Goal: Task Accomplishment & Management: Complete application form

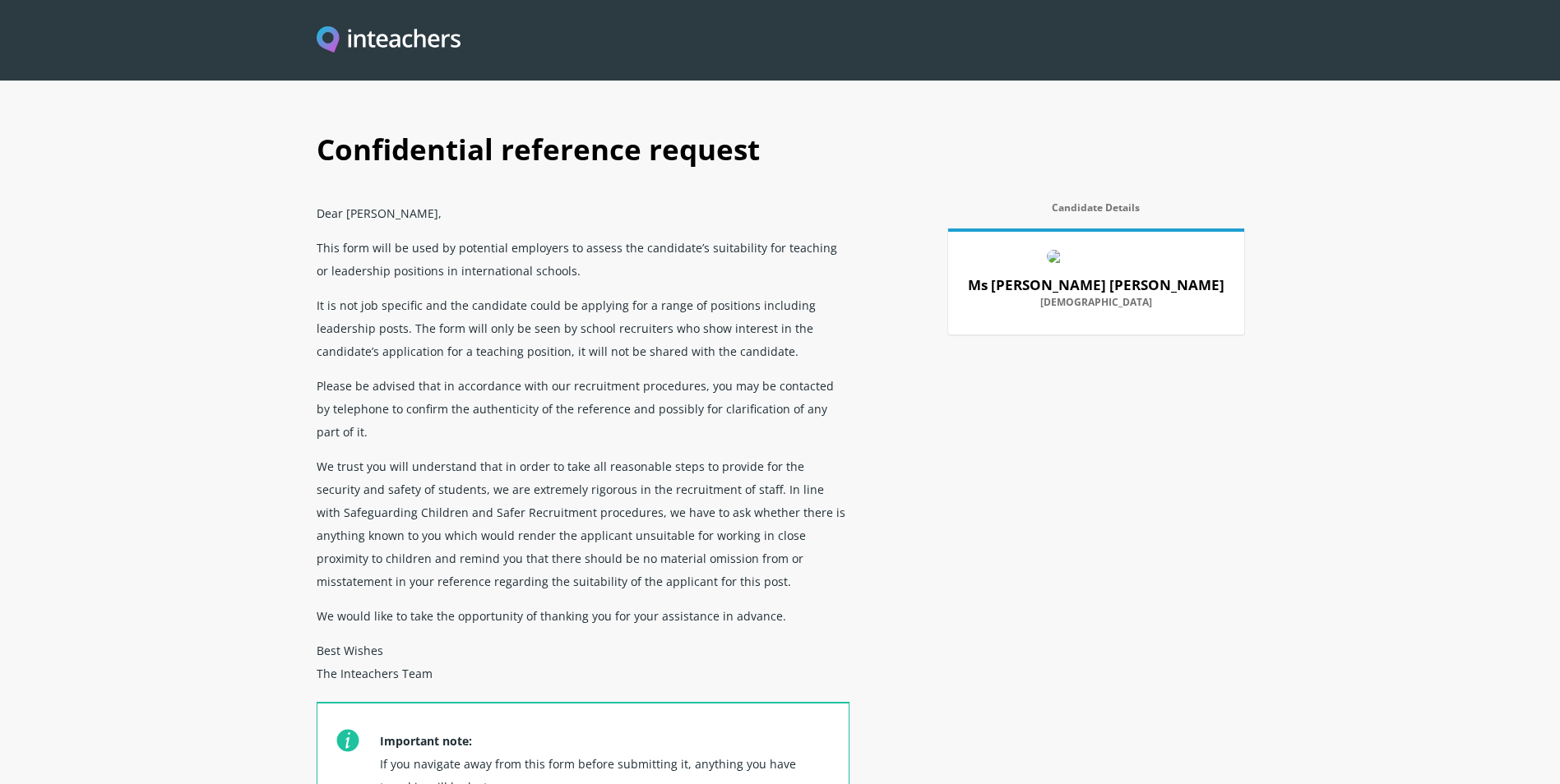
click at [217, 528] on section "Confidential reference request Dear [PERSON_NAME], This form will be used by po…" at bounding box center [780, 462] width 1560 height 925
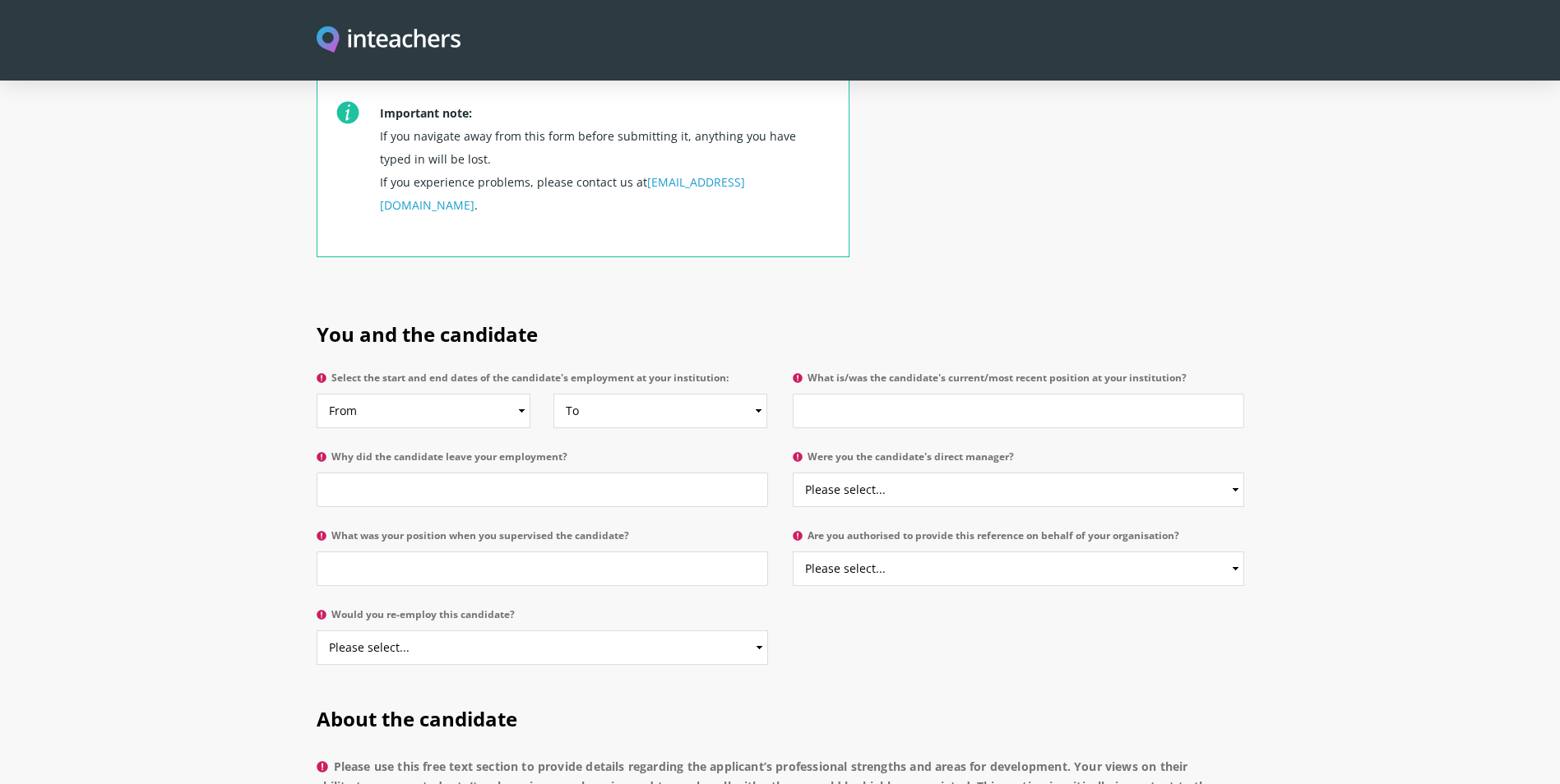
scroll to position [658, 0]
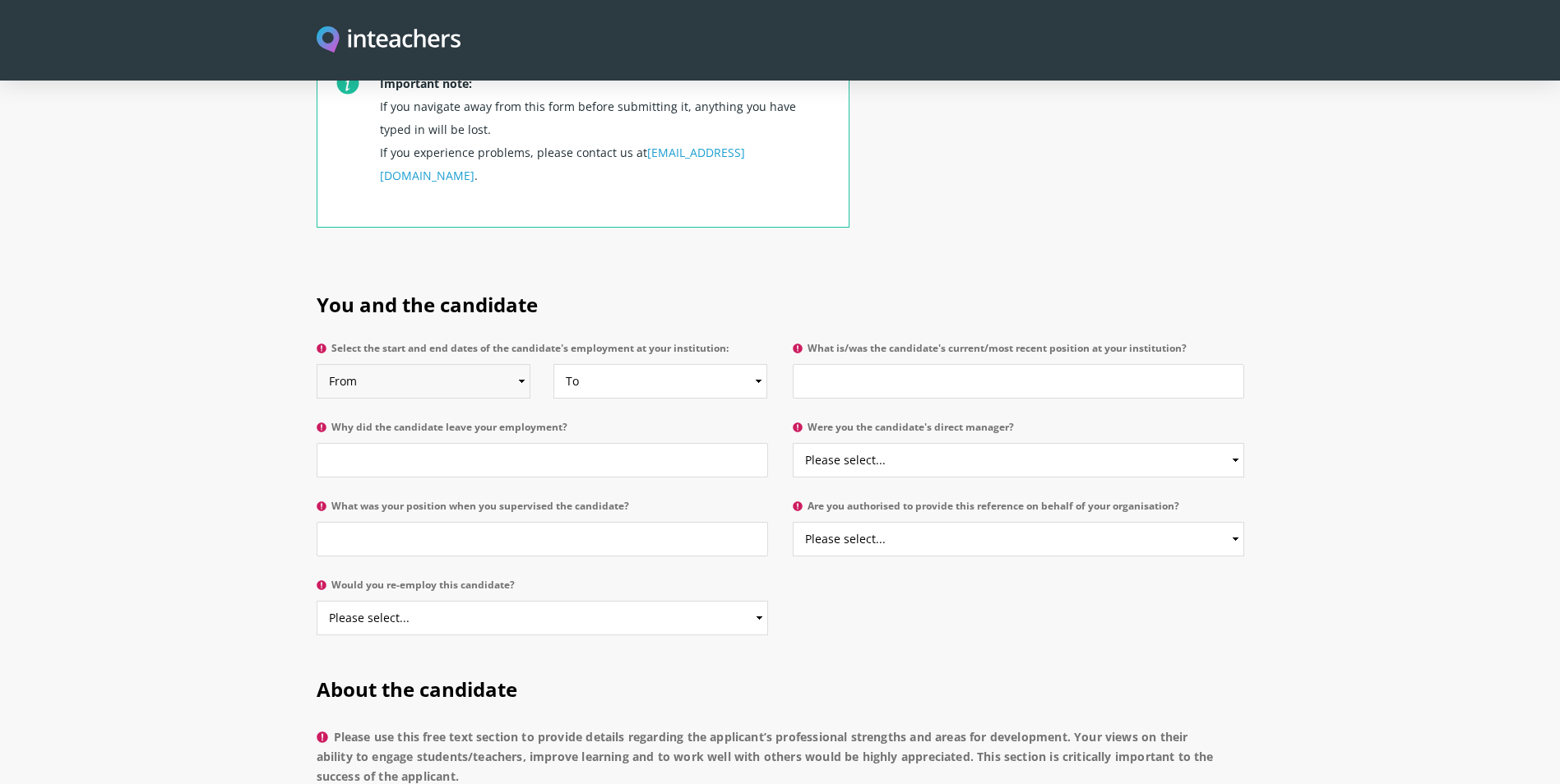
click at [416, 364] on select "From 2025 2024 2023 2022 2021 2020 2019 2018 2017 2016 2015 2014 2013 2012 2011…" at bounding box center [423, 382] width 215 height 35
click at [316, 364] on select "From 2025 2024 2023 2022 2021 2020 2019 2018 2017 2016 2015 2014 2013 2012 2011…" at bounding box center [423, 382] width 215 height 35
click at [451, 364] on select "From 2025 2024 2023 2022 2021 2020 2019 2018 2017 2016 2015 2014 2013 2012 2011…" at bounding box center [423, 382] width 215 height 35
select select "2024"
click at [316, 364] on select "From 2025 2024 2023 2022 2021 2020 2019 2018 2017 2016 2015 2014 2013 2012 2011…" at bounding box center [423, 382] width 215 height 35
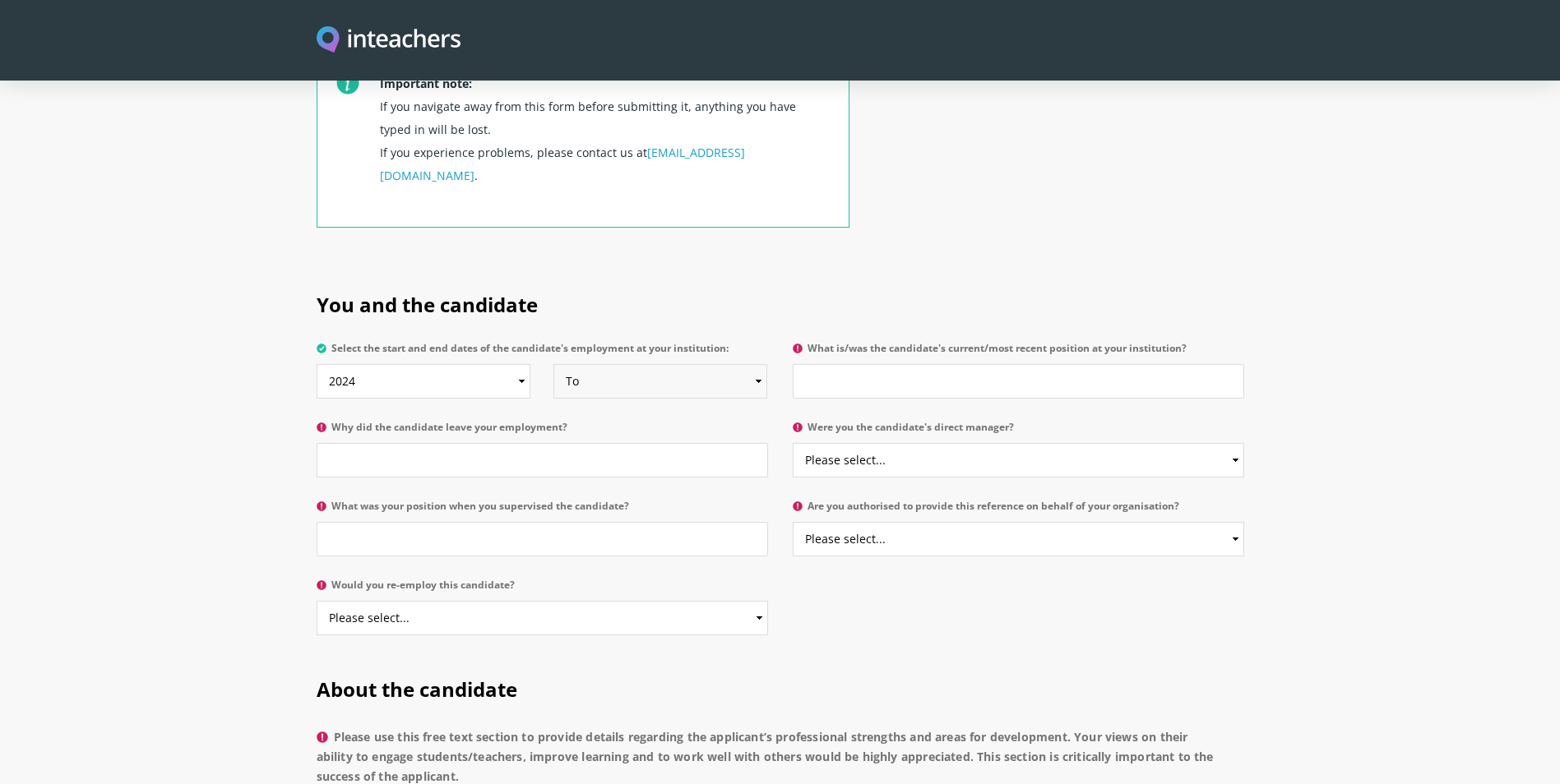
click at [629, 364] on select "To Currently 2025 2024 2023 2022 2021 2020 2019 2018 2017 2016 2015 2014 2013 2…" at bounding box center [661, 382] width 215 height 35
select select
click at [553, 364] on select "To Currently 2025 2024 2023 2022 2021 2020 2019 2018 2017 2016 2015 2014 2013 2…" at bounding box center [661, 382] width 215 height 35
click at [866, 364] on input "What is/was the candidate's current/most recent position at your institution?" at bounding box center [1018, 382] width 451 height 35
type input "Macrame Artist"
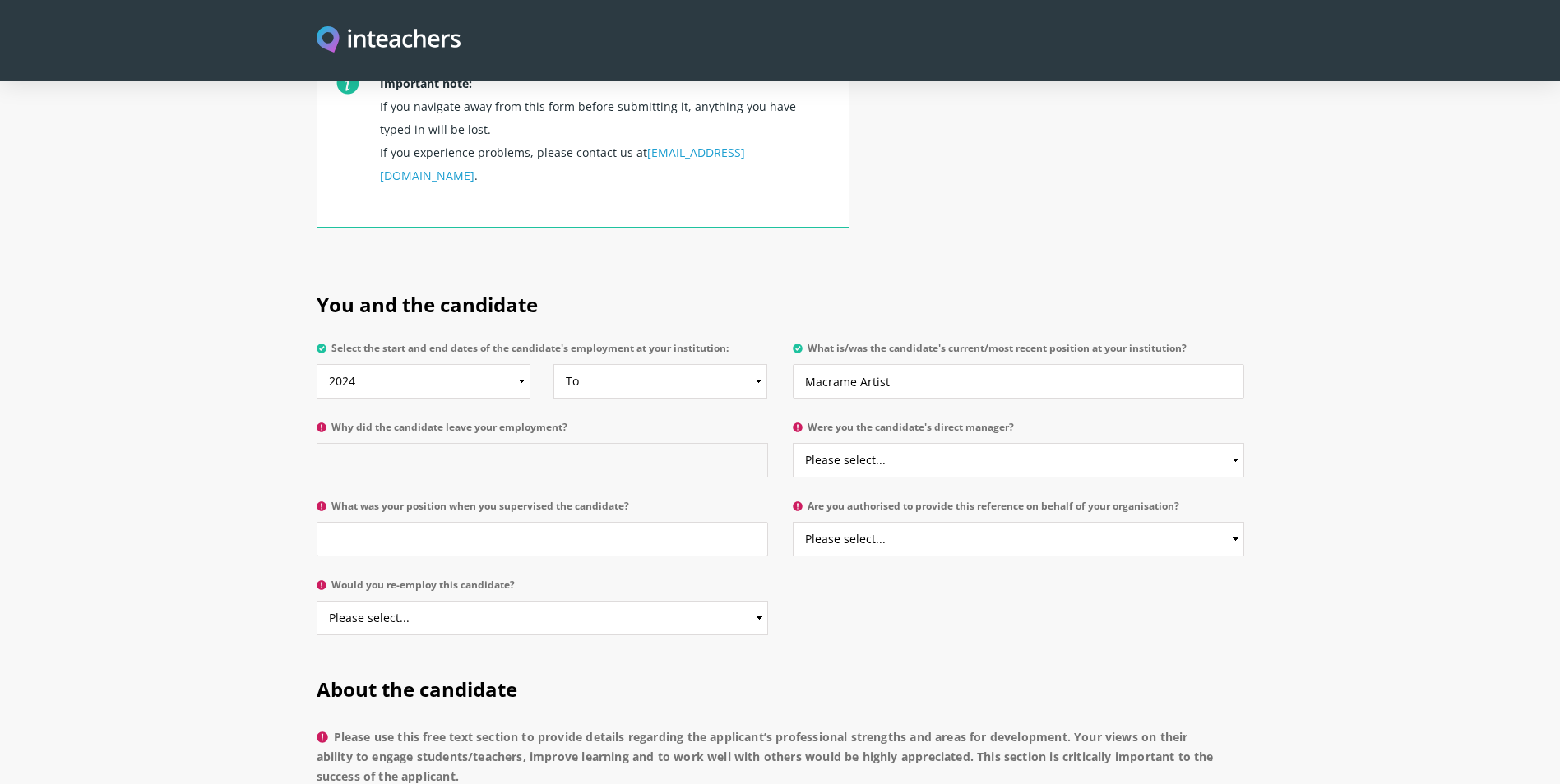
click at [397, 443] on input "Why did the candidate leave your employment?" at bounding box center [542, 460] width 451 height 35
type input "working"
drag, startPoint x: 904, startPoint y: 416, endPoint x: 890, endPoint y: 430, distance: 19.8
click at [904, 443] on select "Please select... Yes No" at bounding box center [1018, 460] width 451 height 35
select select "Yes"
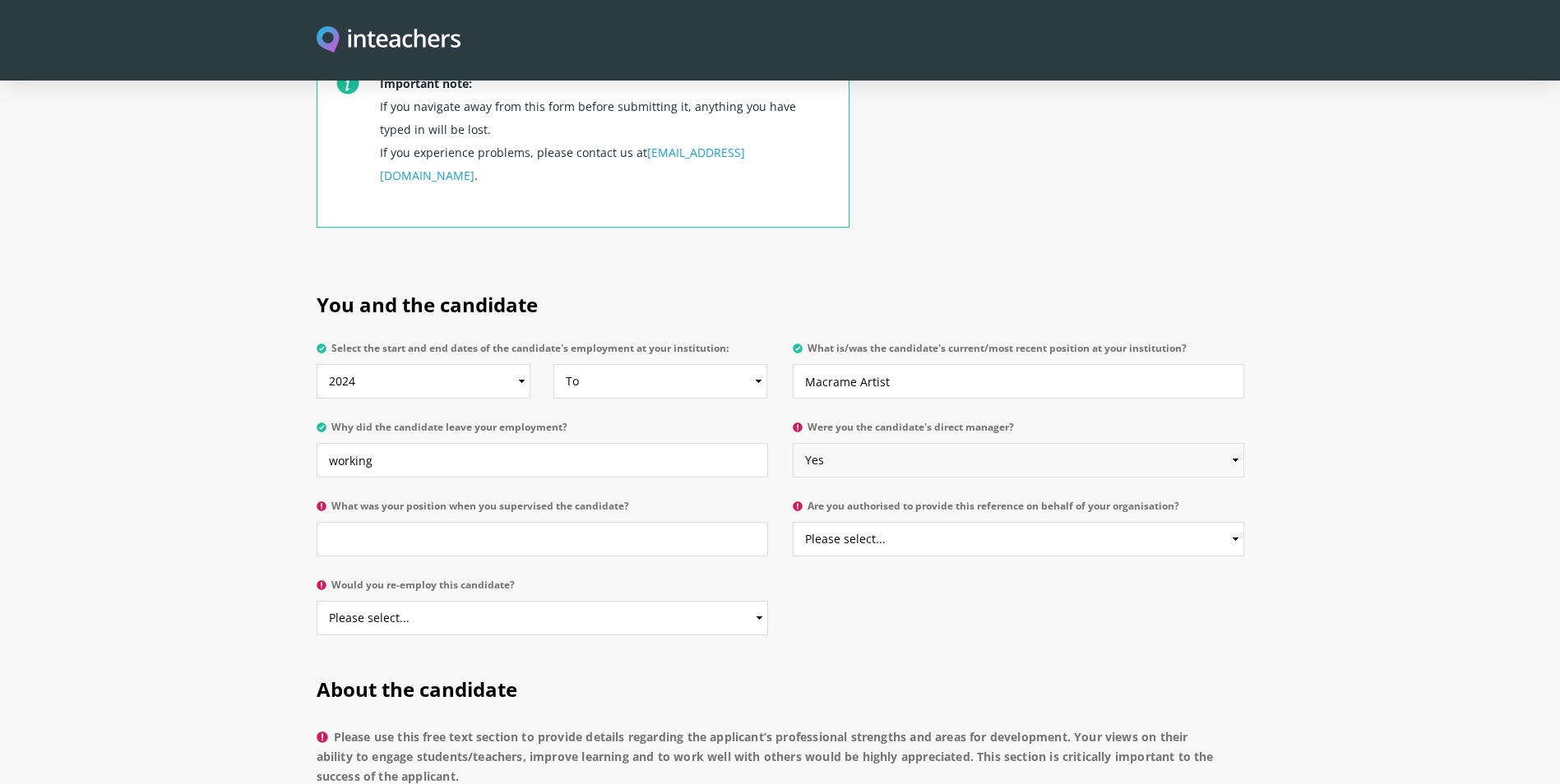
click at [792, 443] on select "Please select... Yes No" at bounding box center [1018, 460] width 451 height 35
click at [645, 522] on input "What was your position when you supervised the candidate?" at bounding box center [542, 539] width 451 height 35
click at [605, 522] on input "What was your position when you supervised the candidate?" at bounding box center [542, 539] width 451 height 35
type input "Y"
type input "Macrame artist"
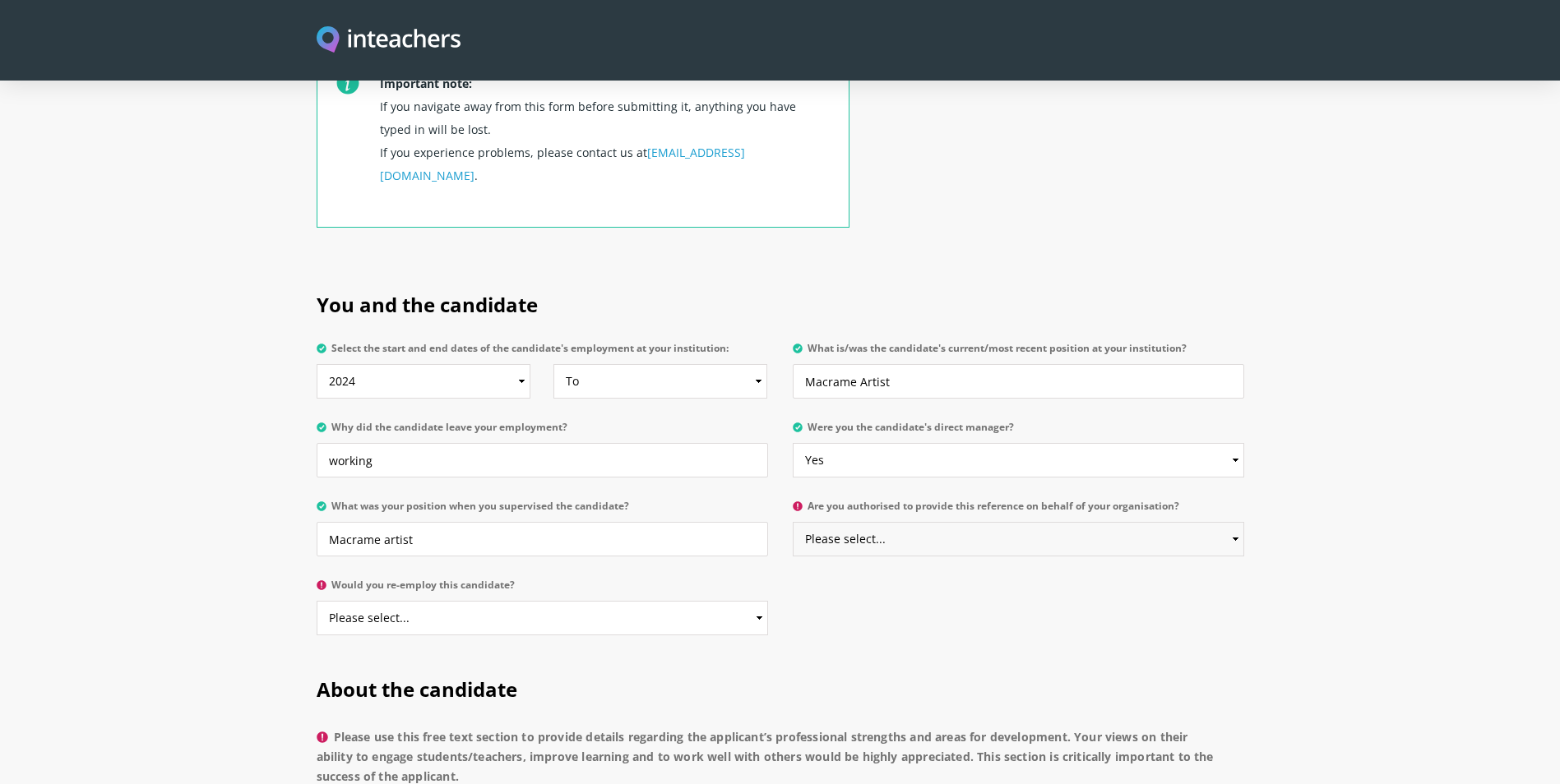
click at [955, 522] on select "Please select... Yes No" at bounding box center [1018, 539] width 451 height 35
select select "Yes"
click at [792, 522] on select "Please select... Yes No" at bounding box center [1018, 539] width 451 height 35
click at [606, 601] on select "Please select... Yes No" at bounding box center [542, 618] width 451 height 35
select select "Yes"
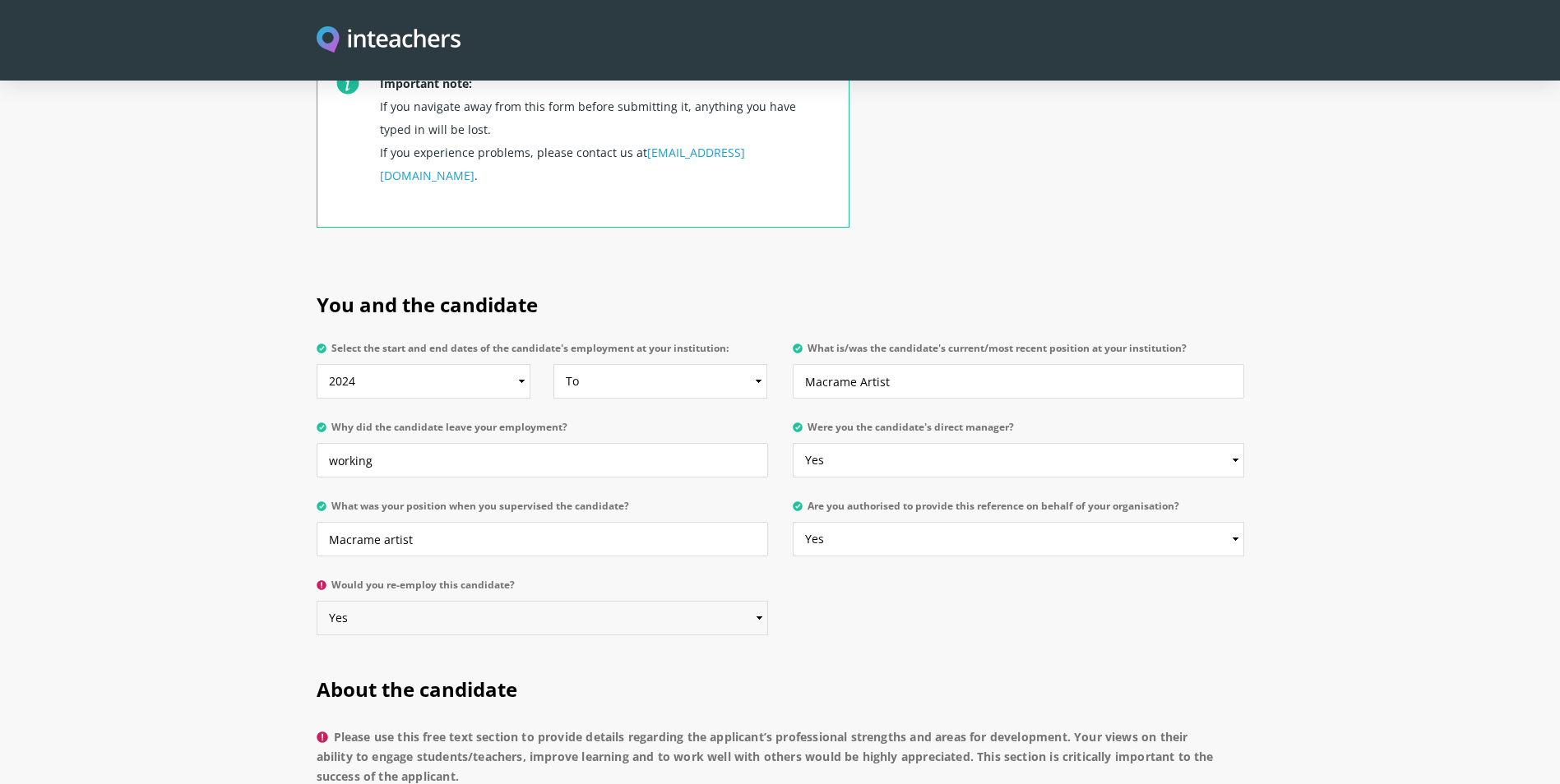
click at [316, 601] on select "Please select... Yes No" at bounding box center [542, 618] width 451 height 35
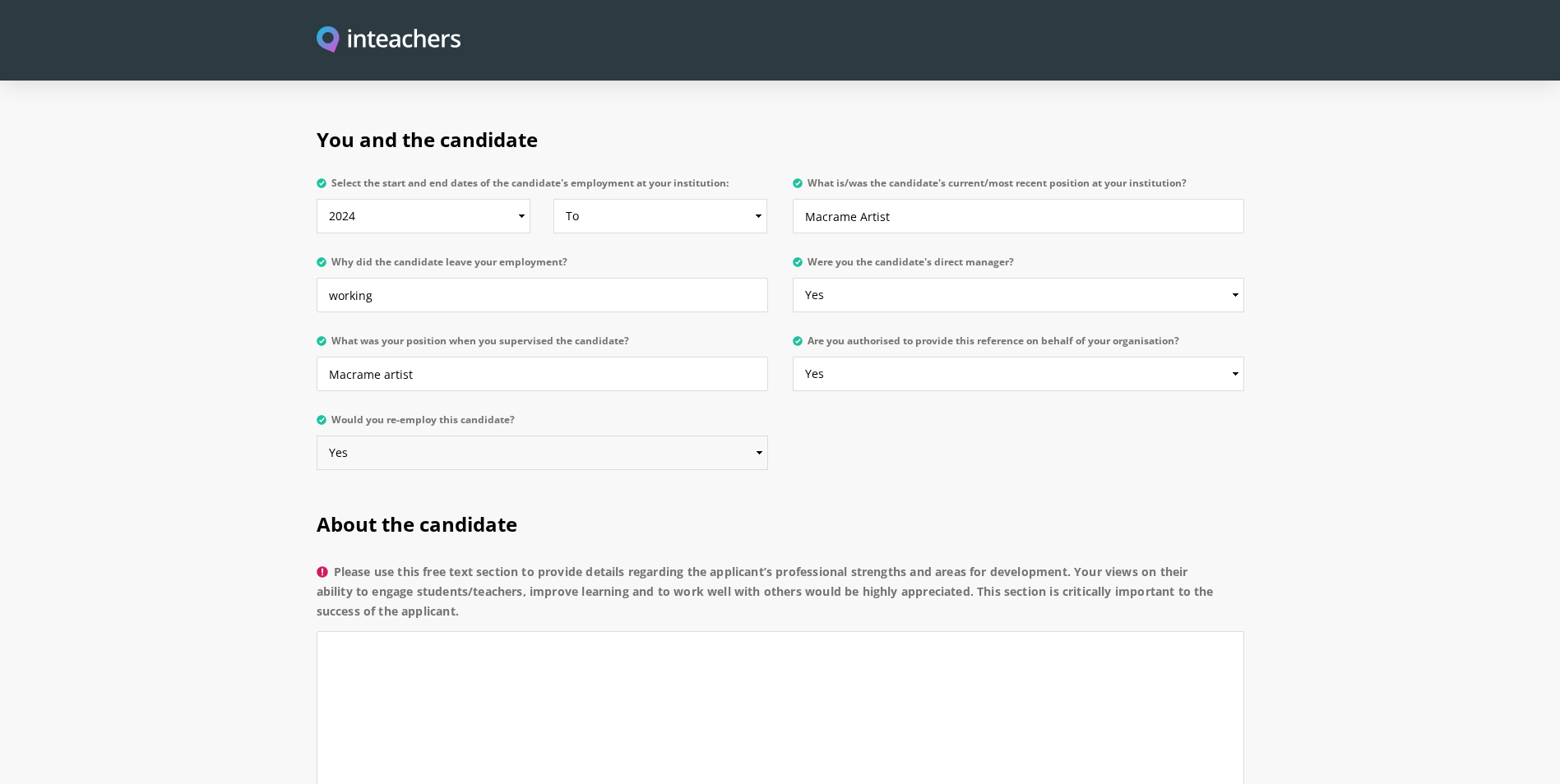
scroll to position [986, 0]
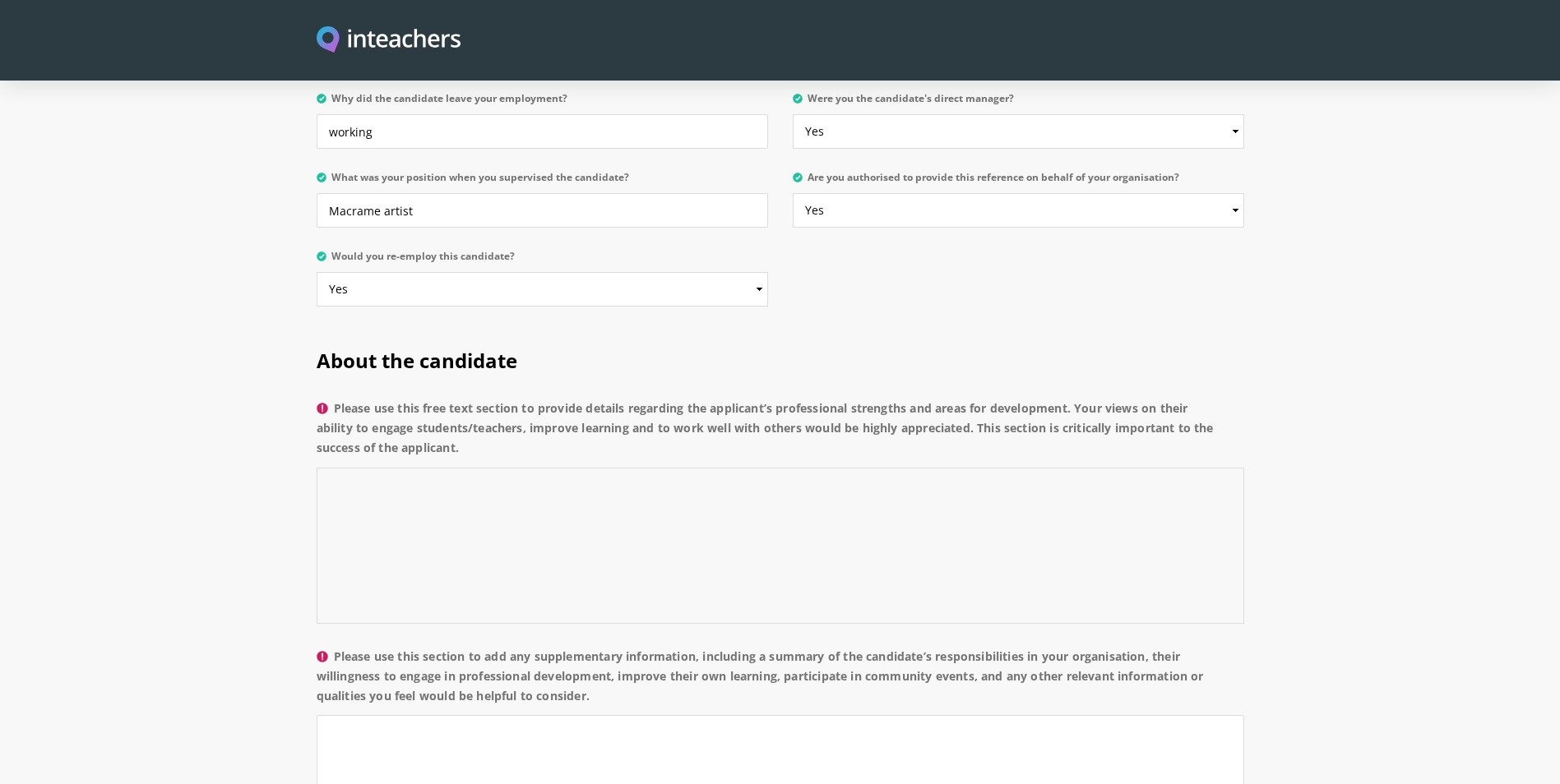
click at [422, 468] on textarea "Please use this free text section to provide details regarding the applicant’s …" at bounding box center [780, 546] width 928 height 156
paste textarea "has been working as macrame artist with me and is dealing with students as well…"
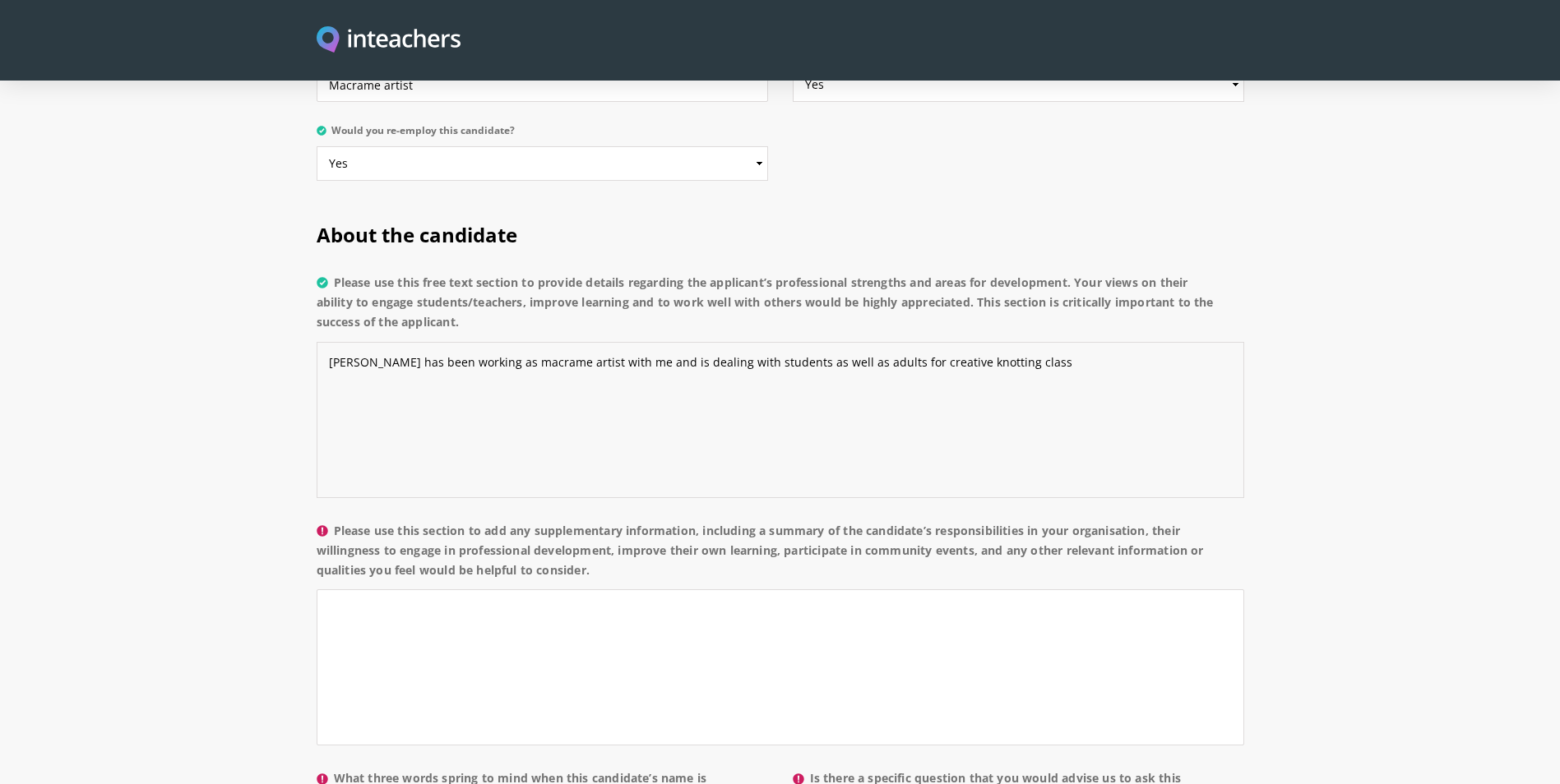
scroll to position [1315, 0]
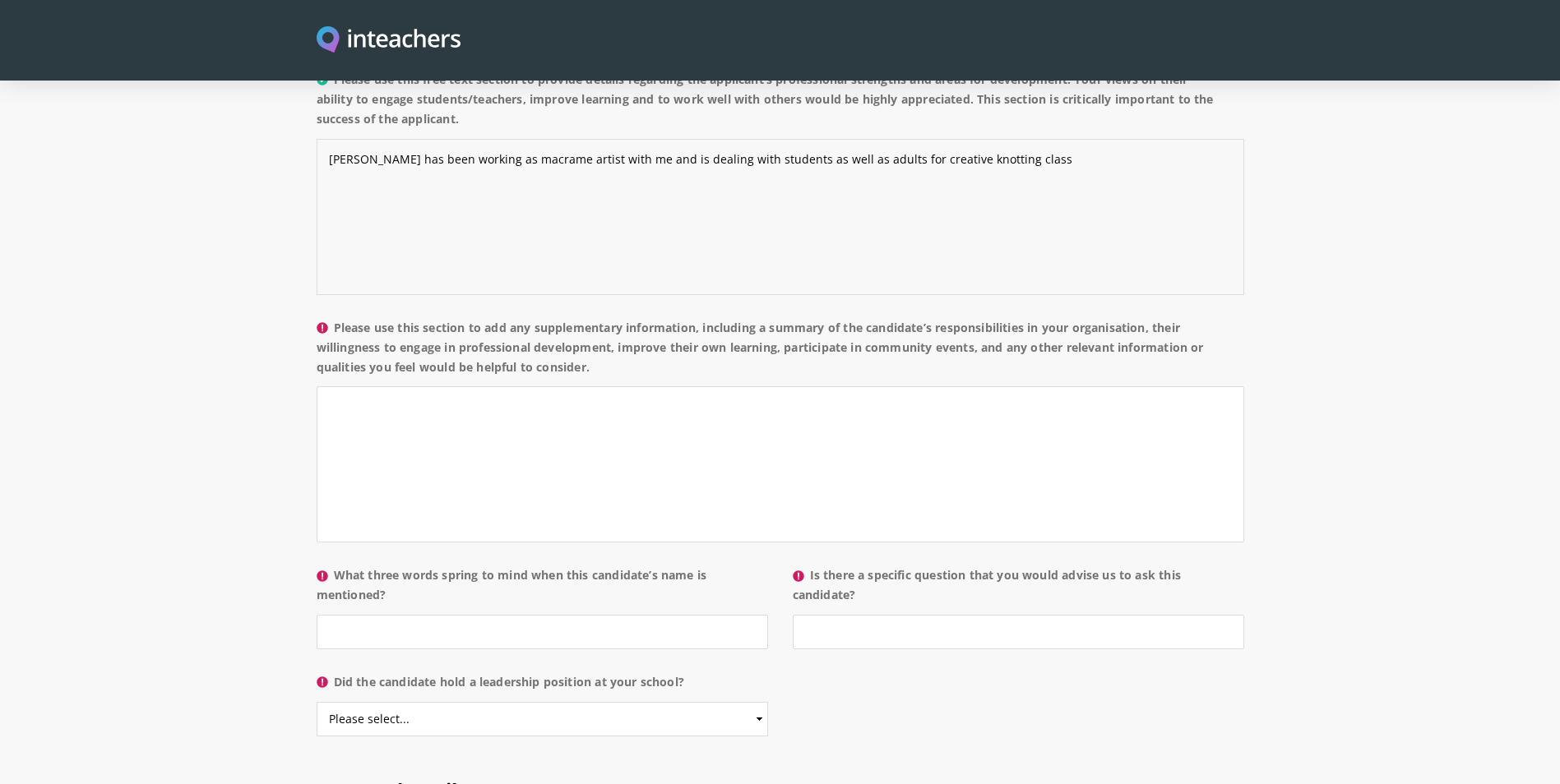
type textarea "[PERSON_NAME] has been working as macrame artist with me and is dealing with st…"
click at [424, 436] on textarea "Please use this section to add any supplementary information, including a summa…" at bounding box center [780, 465] width 928 height 156
click at [378, 394] on textarea "Please use this section to add any supplementary information, including a summa…" at bounding box center [780, 465] width 928 height 156
paste textarea "She is a talented macramé artist with a natural ability to engage both adults a…"
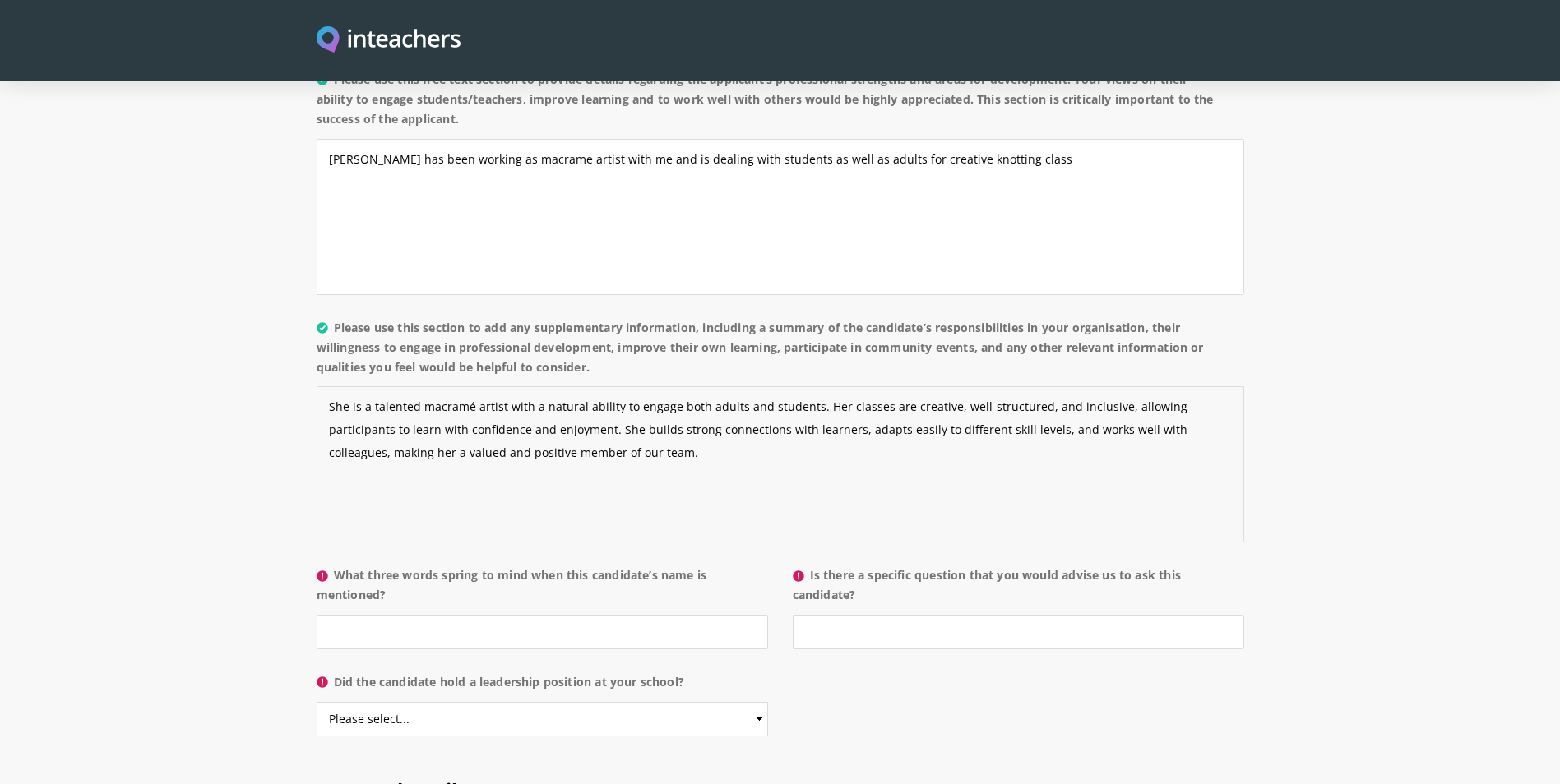
type textarea "She is a talented macramé artist with a natural ability to engage both adults a…"
click at [392, 615] on input "What three words spring to mind when this candidate’s name is mentioned?" at bounding box center [542, 632] width 451 height 35
type input "professional"
click at [862, 615] on input "Is there a specific question that you would advise us to ask this candidate?" at bounding box center [1018, 632] width 451 height 35
type input "no"
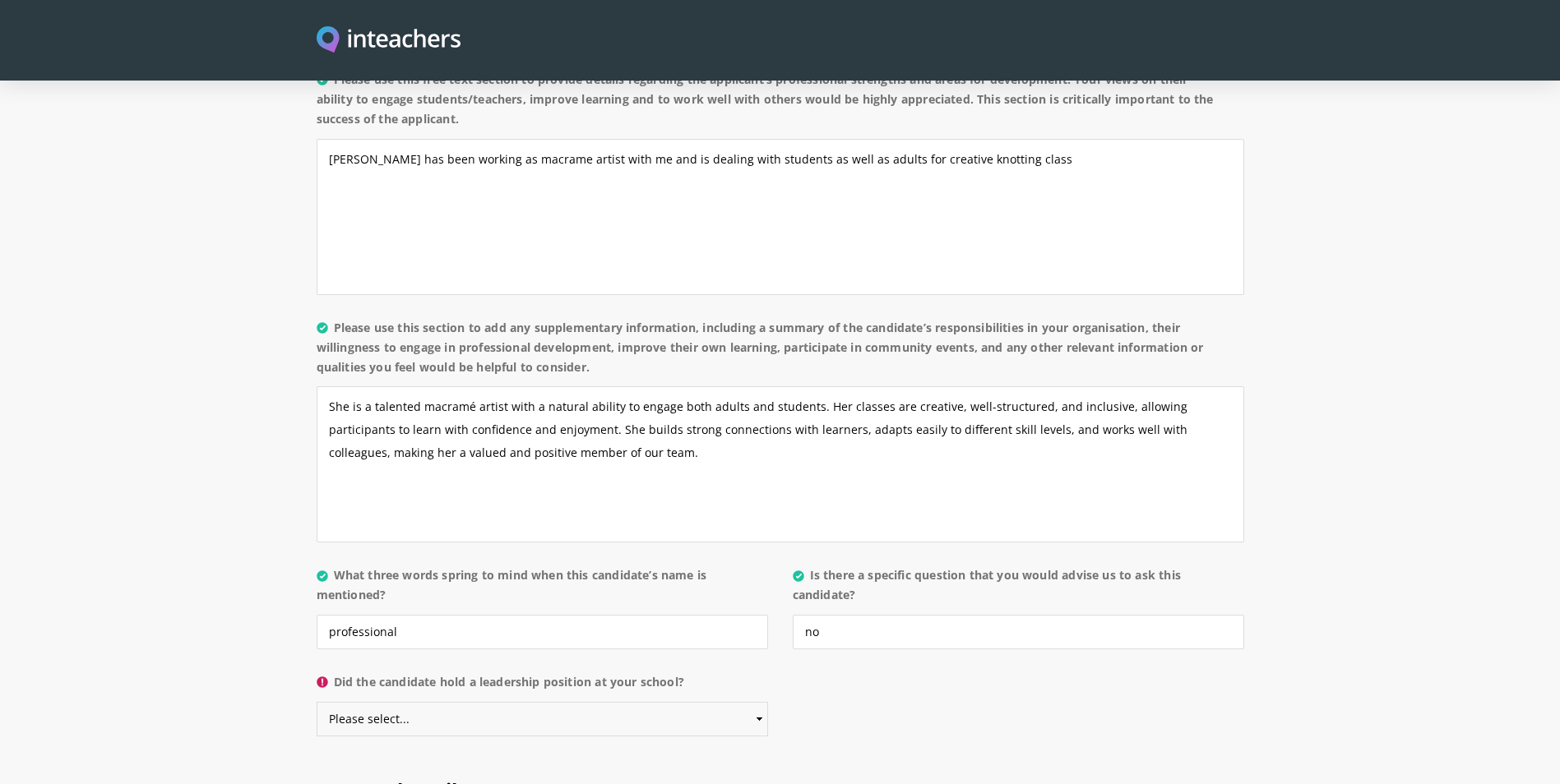
click at [550, 702] on select "Please select... Yes No" at bounding box center [542, 719] width 451 height 35
select select "Yes"
click at [316, 702] on select "Please select... Yes No" at bounding box center [542, 719] width 451 height 35
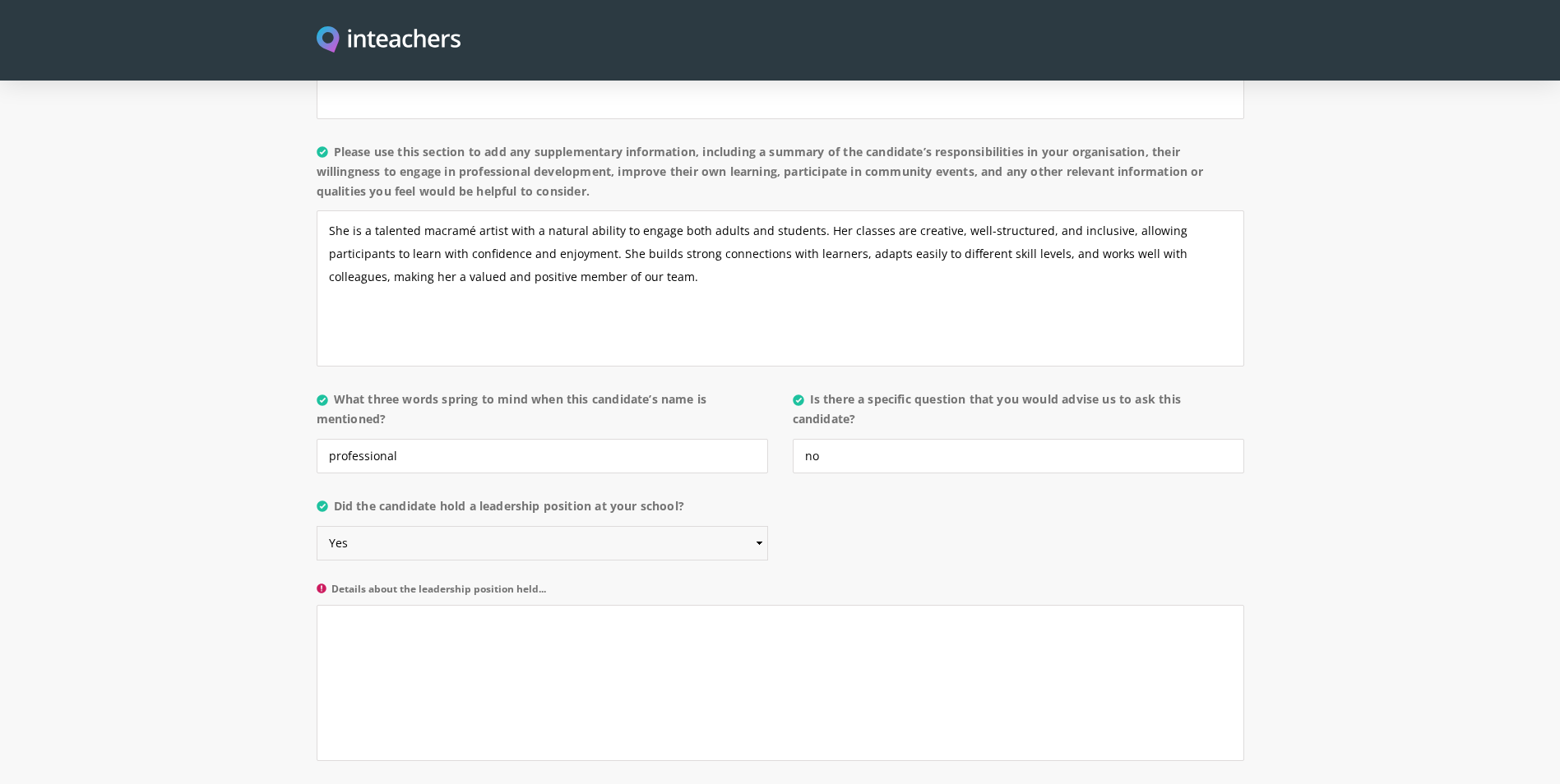
scroll to position [1644, 0]
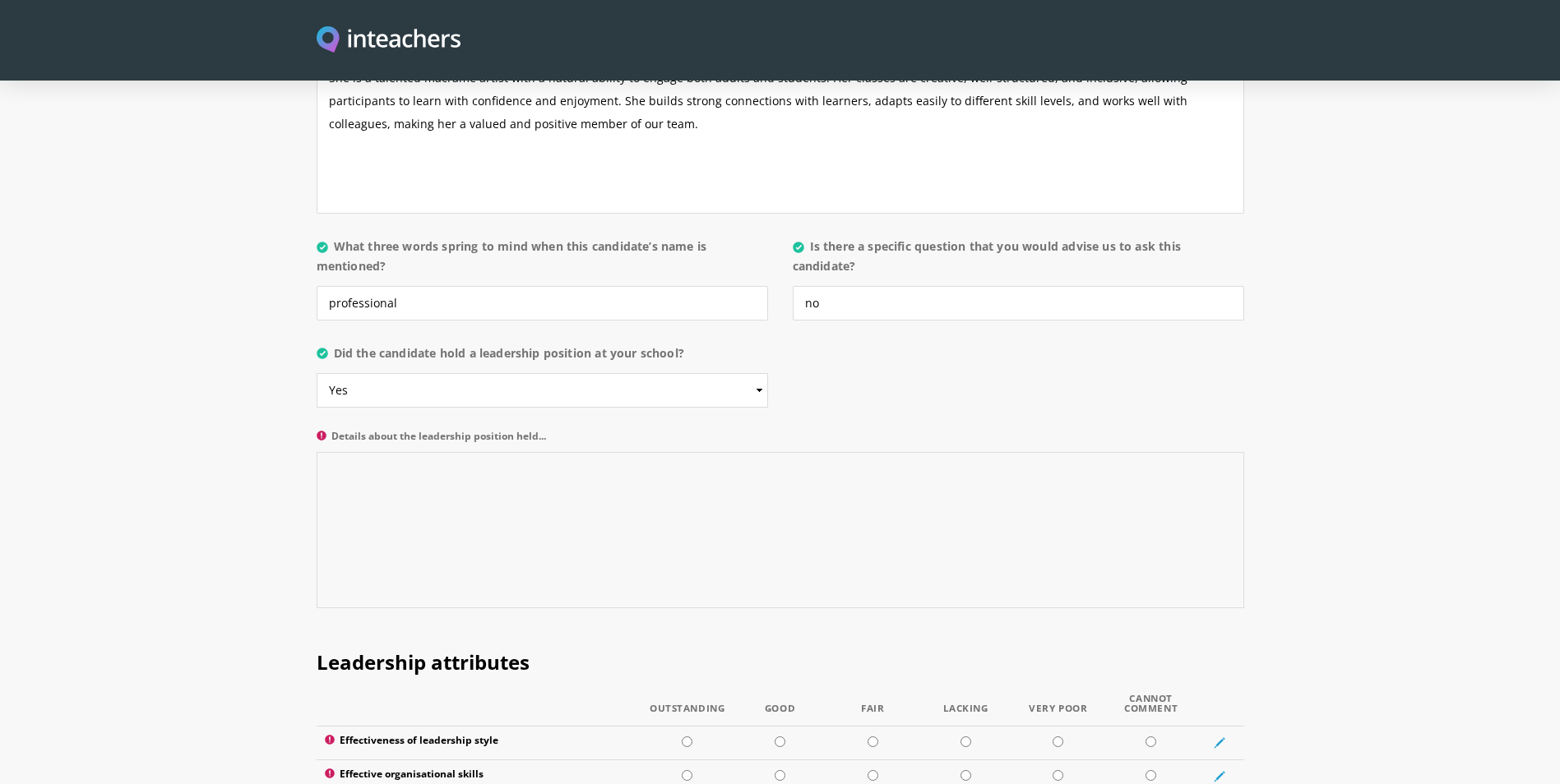
click at [425, 503] on textarea "Details about the leadership position held..." at bounding box center [780, 530] width 928 height 156
click at [420, 452] on textarea "Details about the leadership position held..." at bounding box center [780, 530] width 928 height 156
paste textarea "handles situation really well and fits the requirement of her roles and respons…"
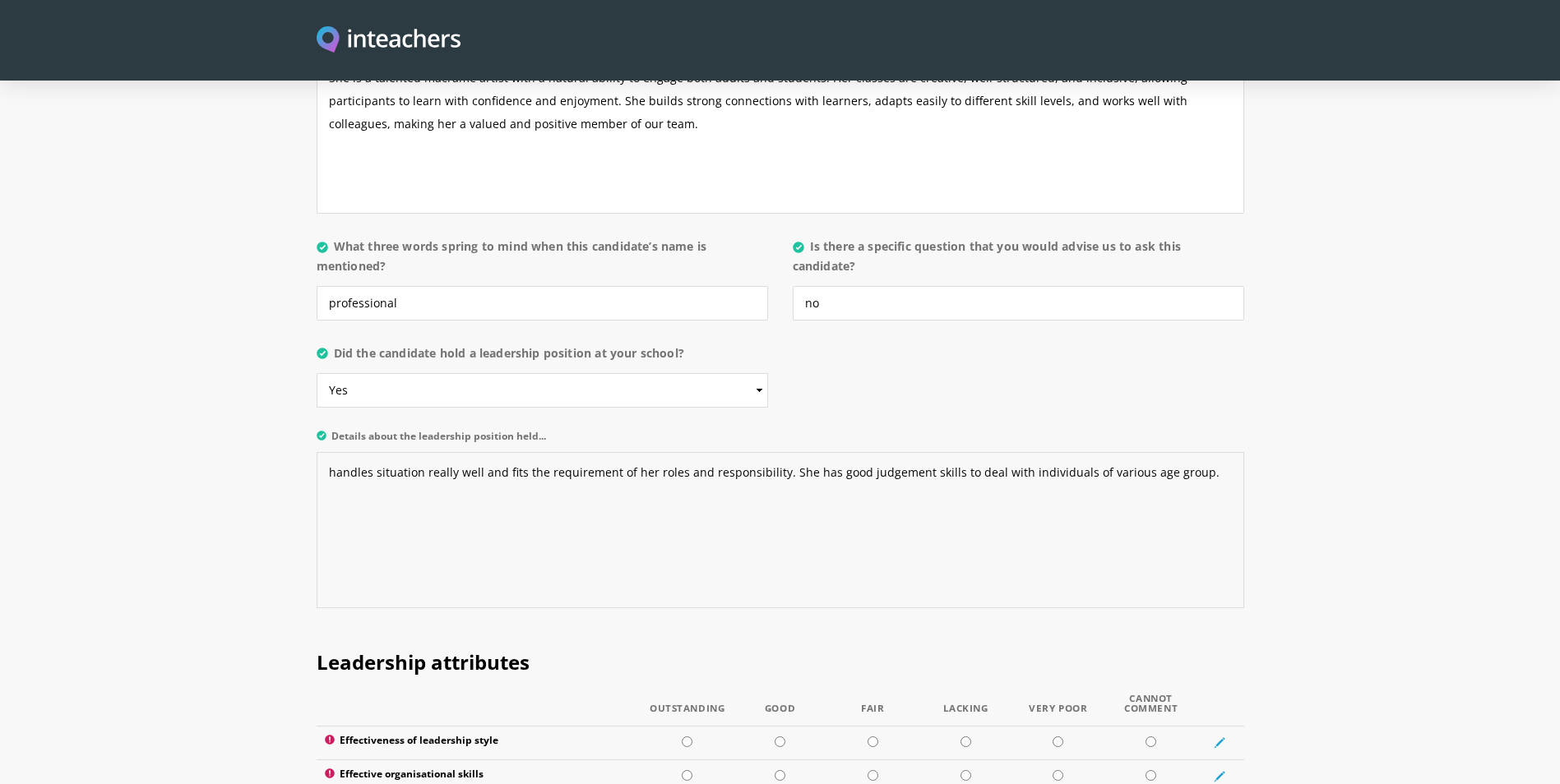
click at [326, 452] on textarea "handles situation really well and fits the requirement of her roles and respons…" at bounding box center [780, 530] width 928 height 156
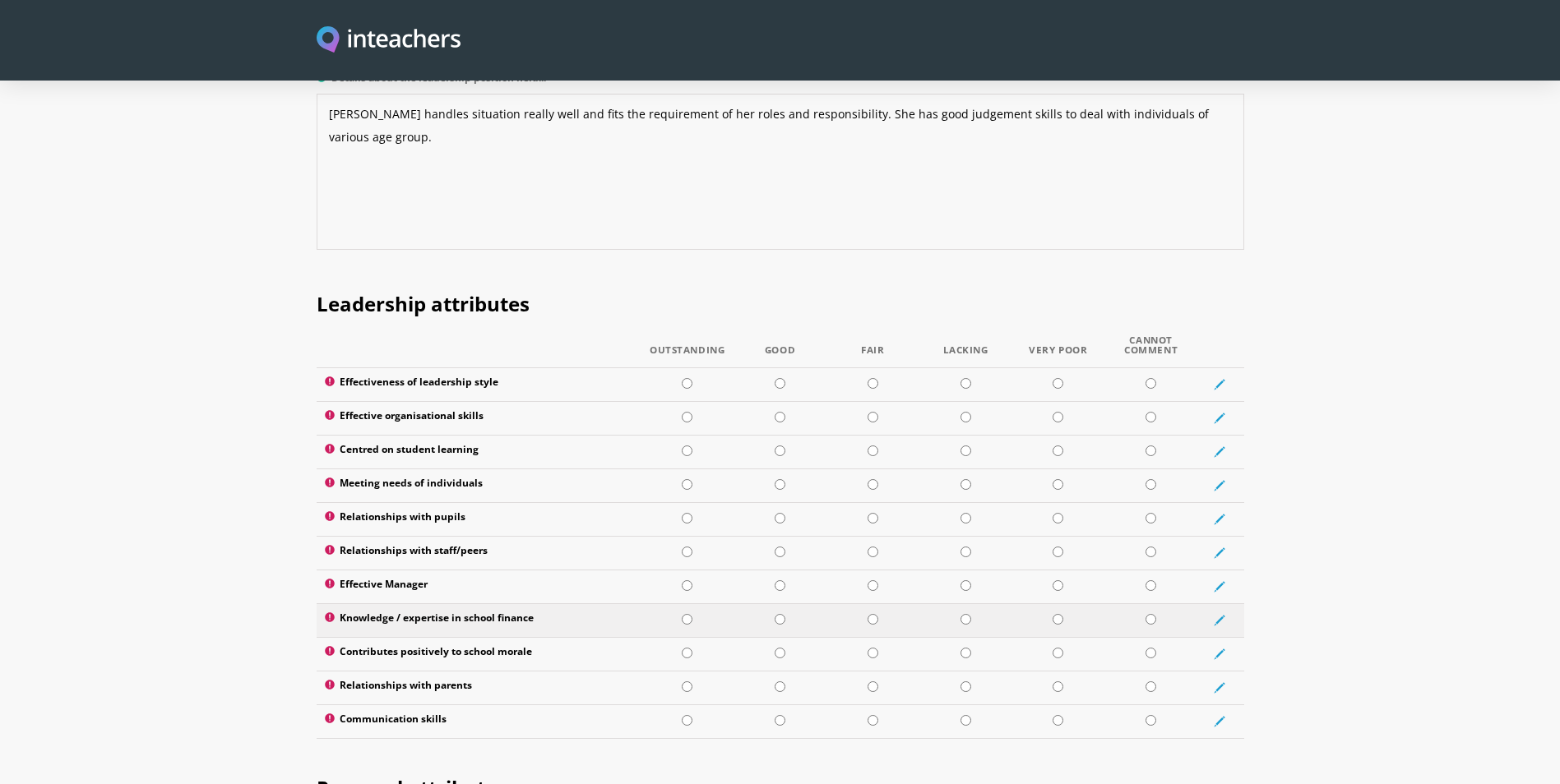
scroll to position [2055, 0]
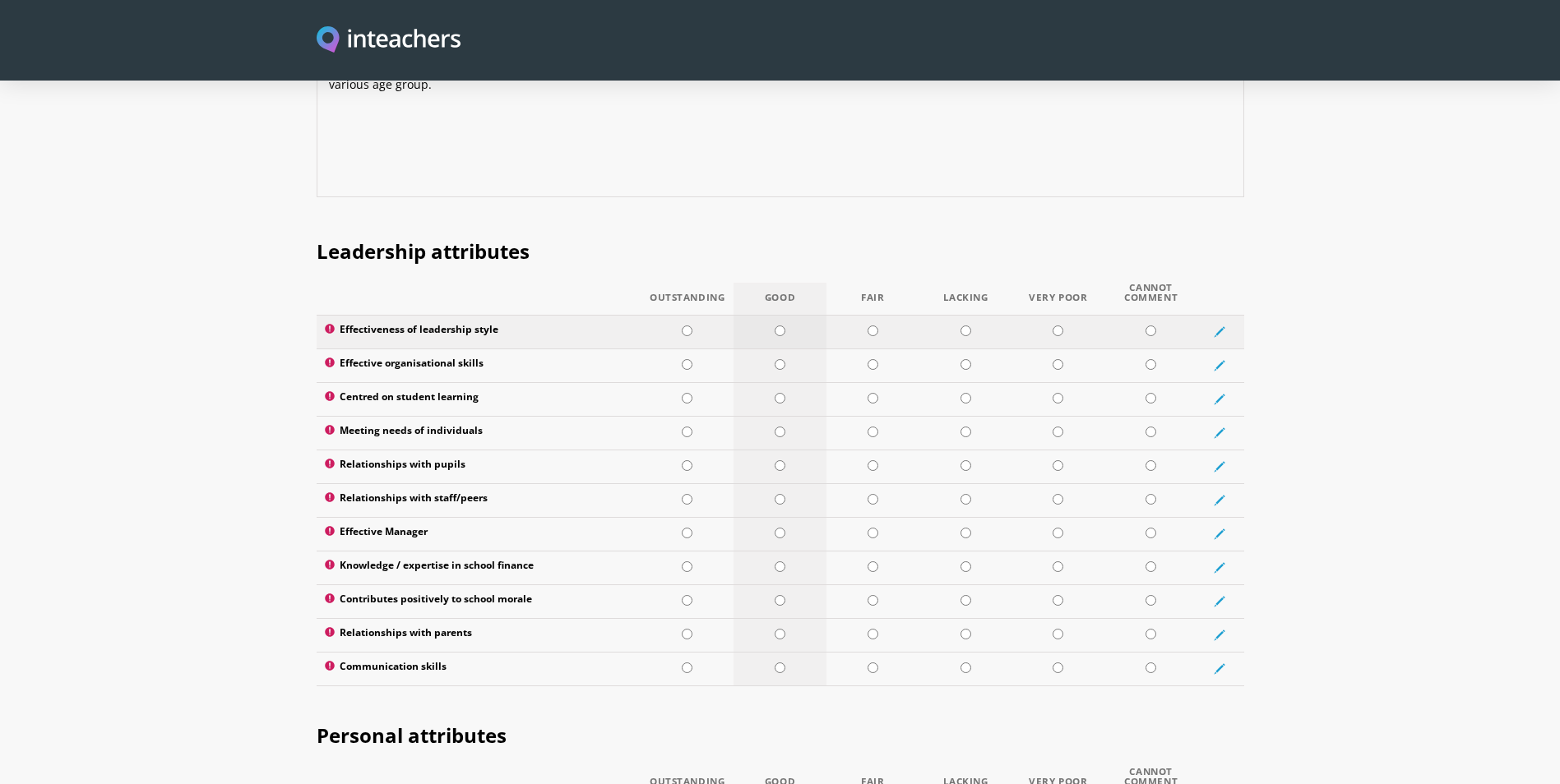
type textarea "[PERSON_NAME] handles situation really well and fits the requirement of her rol…"
click at [778, 325] on input "radio" at bounding box center [779, 330] width 11 height 11
radio input "true"
drag, startPoint x: 777, startPoint y: 316, endPoint x: 777, endPoint y: 353, distance: 37.0
click at [777, 359] on input "radio" at bounding box center [779, 364] width 11 height 11
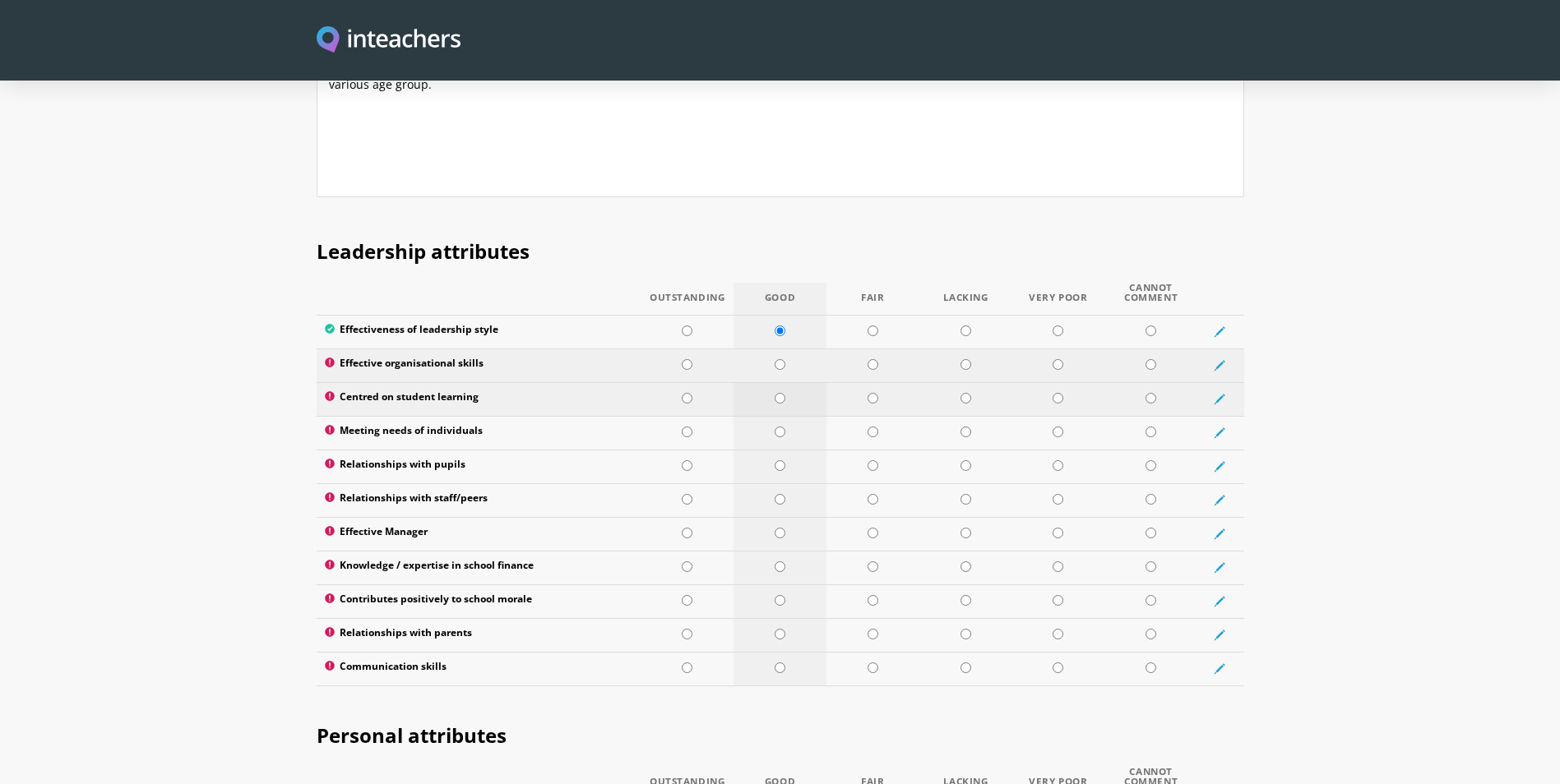
radio input "true"
click at [778, 382] on td at bounding box center [780, 399] width 93 height 34
radio input "true"
drag, startPoint x: 778, startPoint y: 392, endPoint x: 778, endPoint y: 421, distance: 29.0
click at [778, 416] on td at bounding box center [780, 432] width 93 height 34
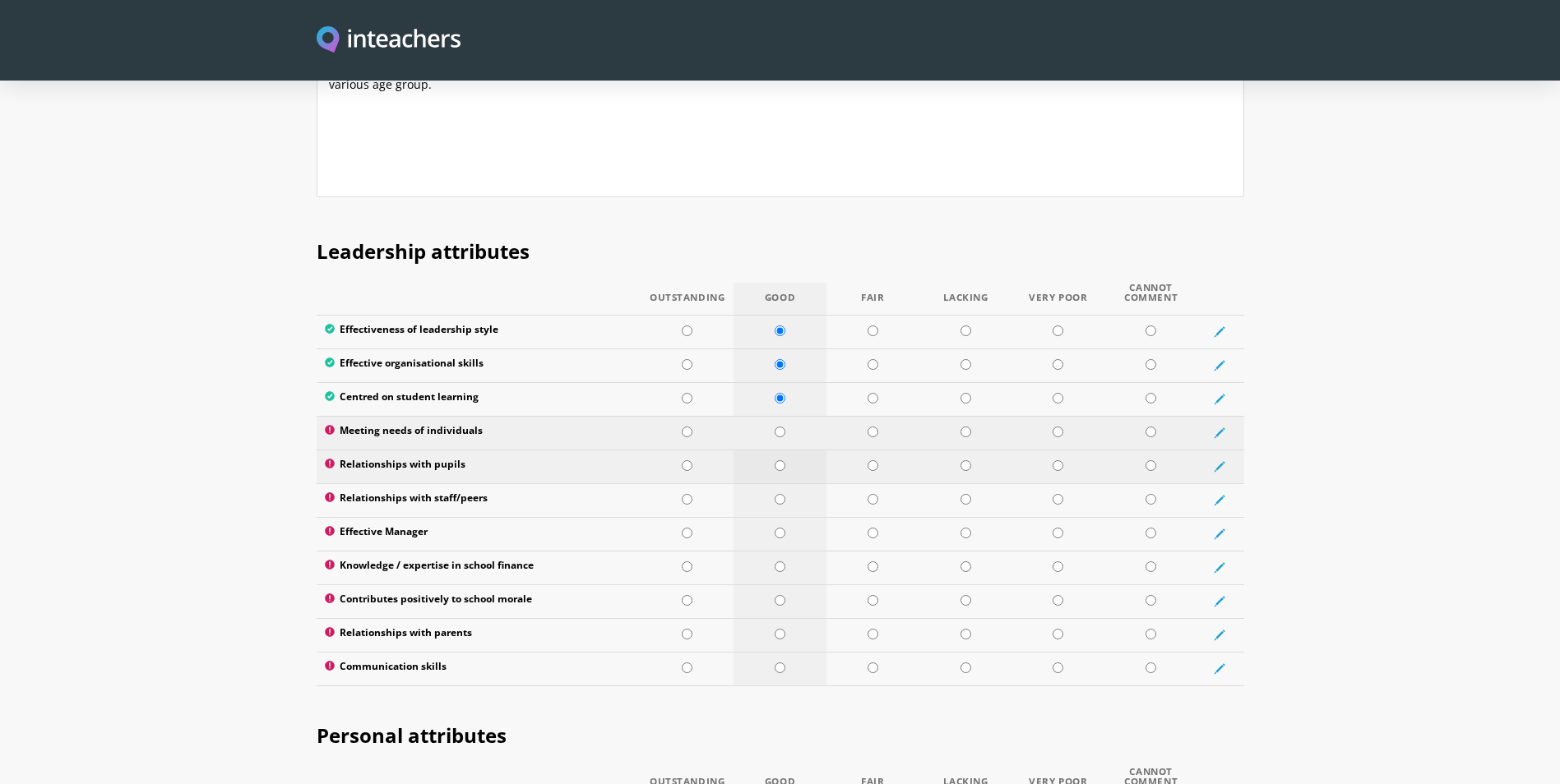
radio input "true"
click at [778, 460] on input "radio" at bounding box center [779, 465] width 11 height 11
radio input "true"
click at [775, 494] on input "radio" at bounding box center [779, 499] width 11 height 11
radio input "true"
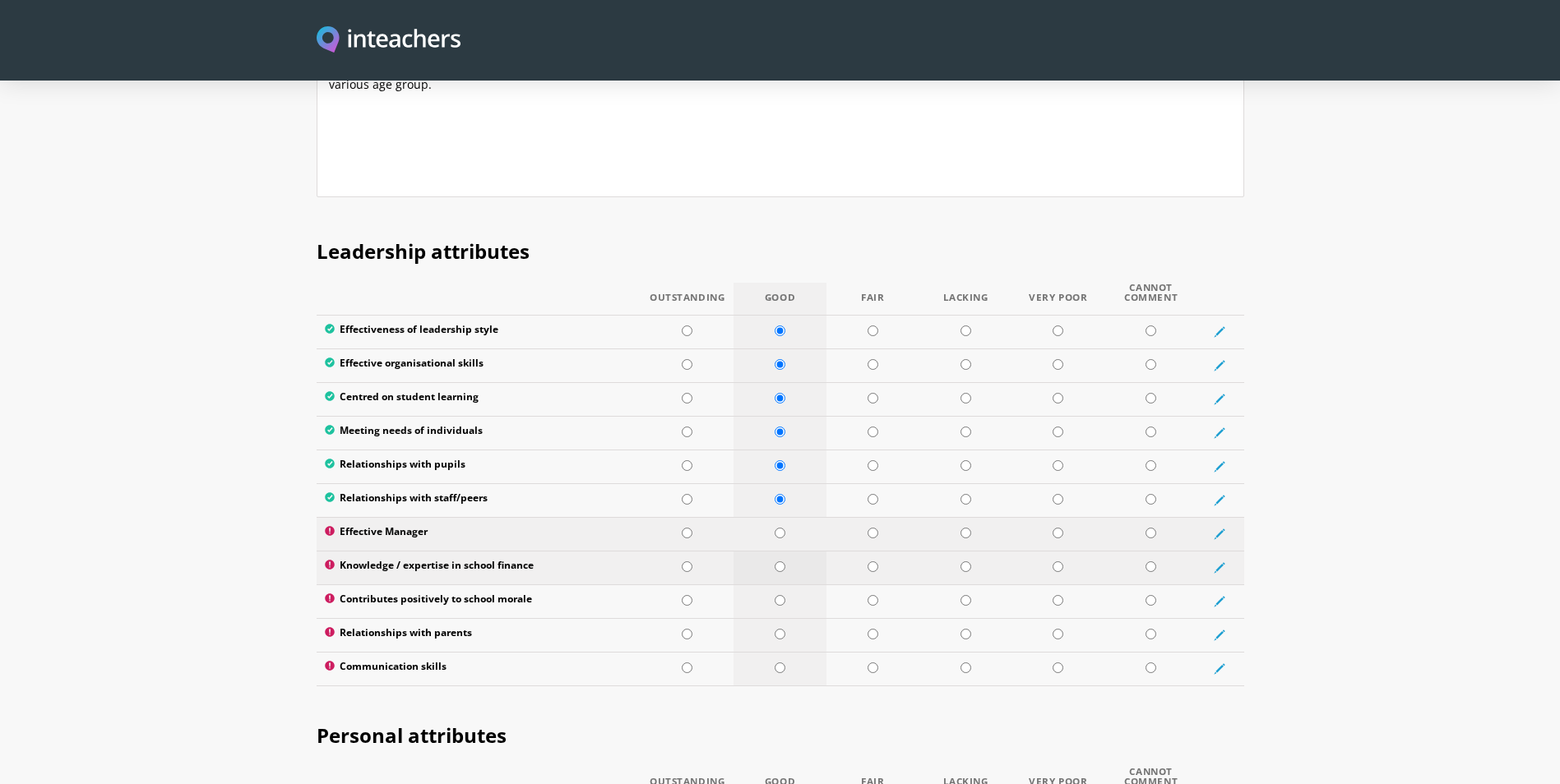
drag, startPoint x: 778, startPoint y: 488, endPoint x: 777, endPoint y: 513, distance: 25.0
click at [778, 528] on input "radio" at bounding box center [779, 533] width 11 height 11
radio input "true"
click at [776, 562] on input "radio" at bounding box center [779, 567] width 11 height 11
radio input "true"
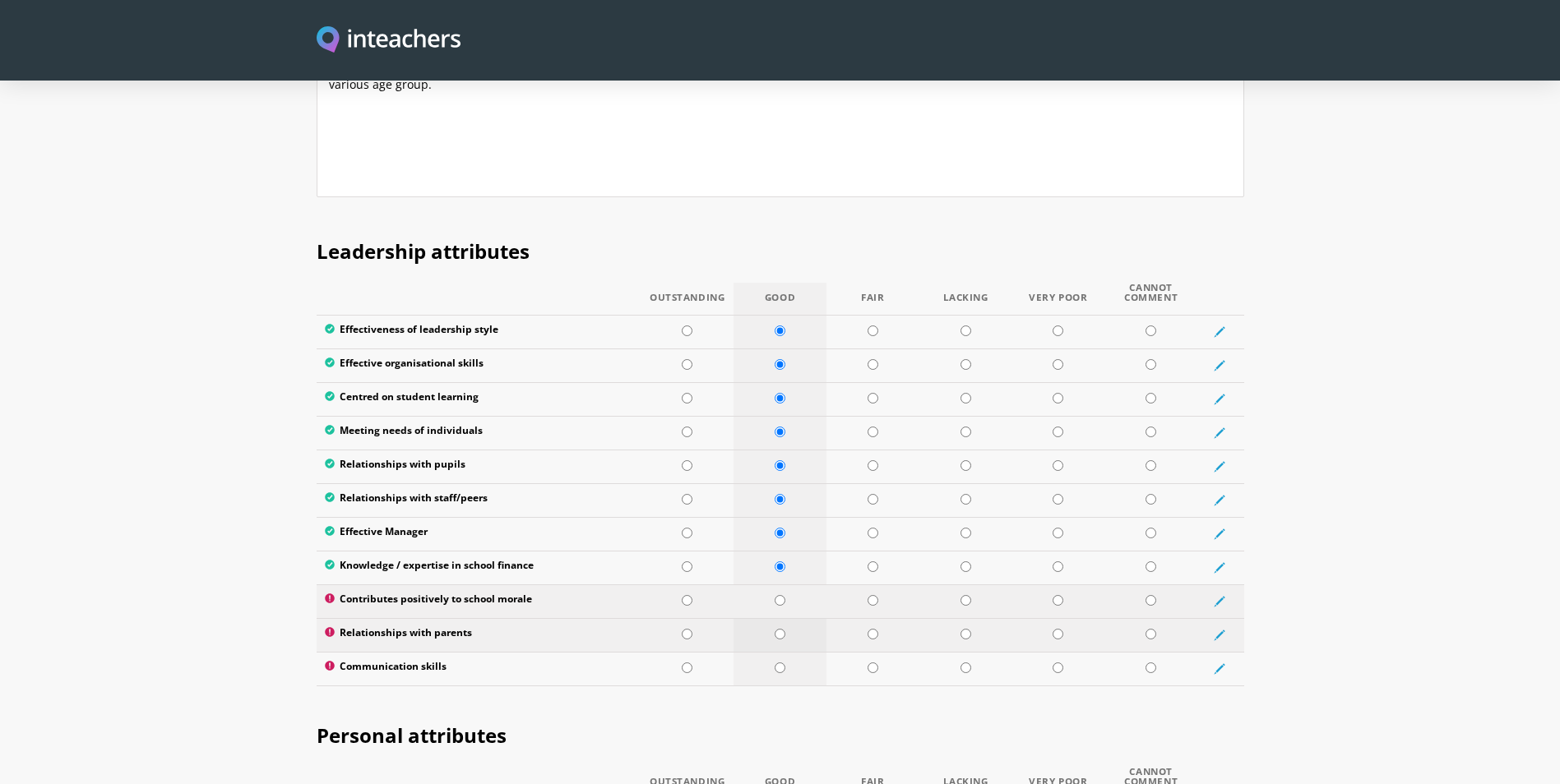
drag, startPoint x: 774, startPoint y: 552, endPoint x: 777, endPoint y: 605, distance: 53.1
click at [774, 595] on input "radio" at bounding box center [779, 600] width 11 height 11
radio input "true"
click at [776, 618] on td at bounding box center [780, 635] width 93 height 34
radio input "true"
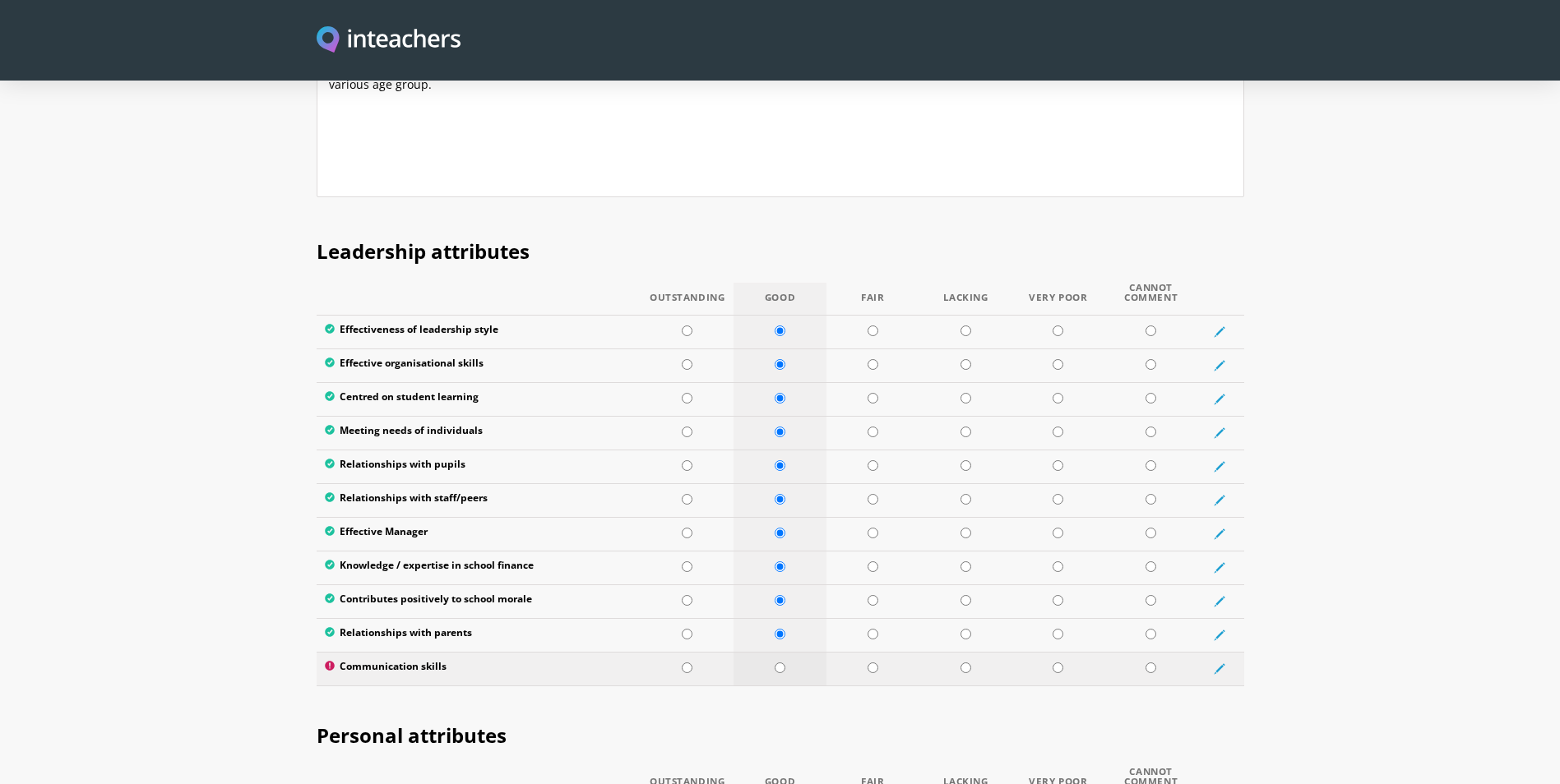
click at [783, 652] on td at bounding box center [780, 669] width 93 height 34
radio input "true"
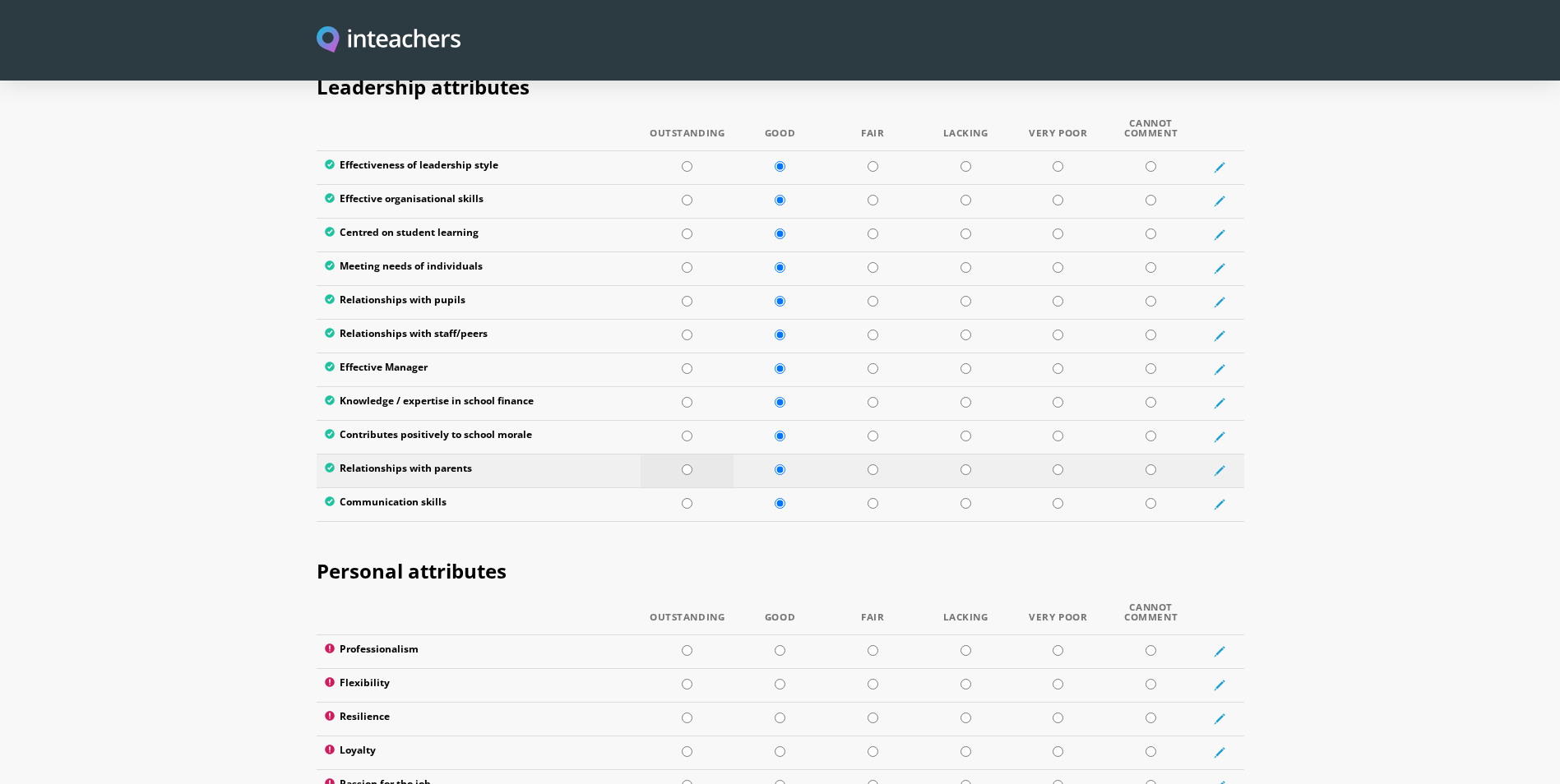
scroll to position [2466, 0]
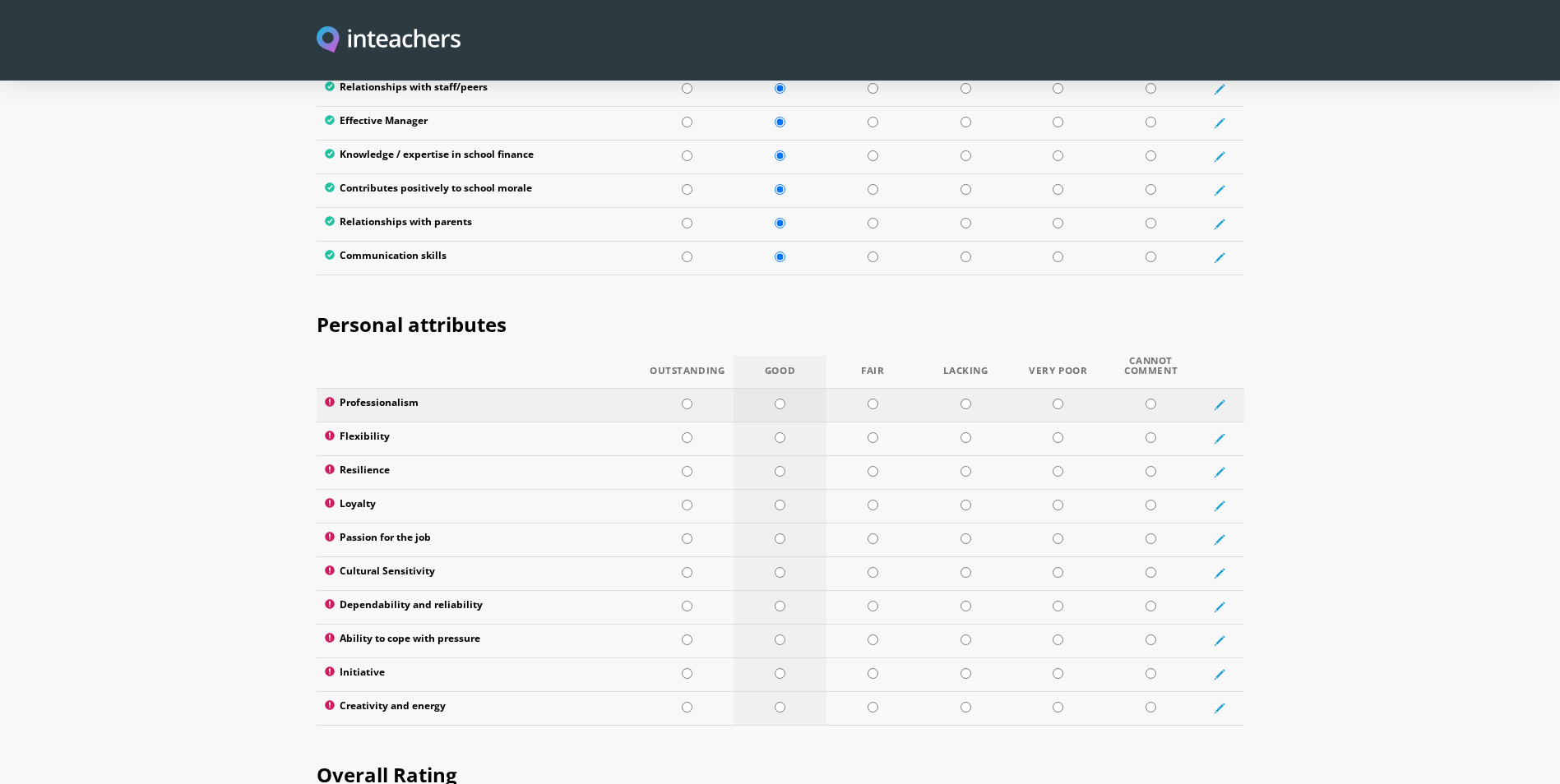
click at [780, 399] on input "radio" at bounding box center [779, 404] width 11 height 11
radio input "true"
click at [774, 432] on input "radio" at bounding box center [779, 437] width 11 height 11
radio input "true"
drag, startPoint x: 774, startPoint y: 426, endPoint x: 774, endPoint y: 458, distance: 32.0
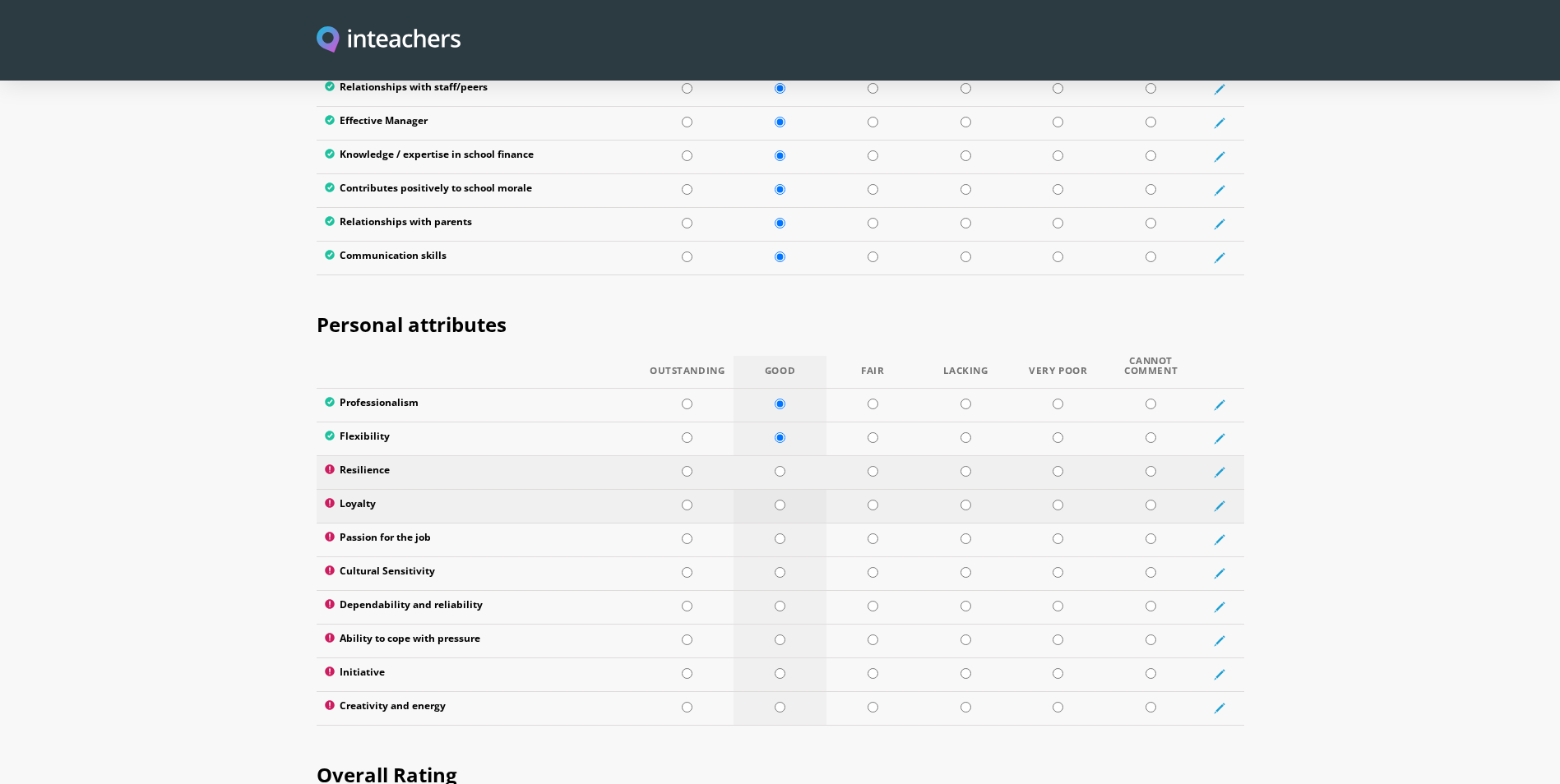
click at [774, 466] on input "radio" at bounding box center [779, 471] width 11 height 11
radio input "true"
click at [775, 499] on input "radio" at bounding box center [779, 504] width 11 height 11
radio input "true"
drag, startPoint x: 778, startPoint y: 484, endPoint x: 778, endPoint y: 517, distance: 33.0
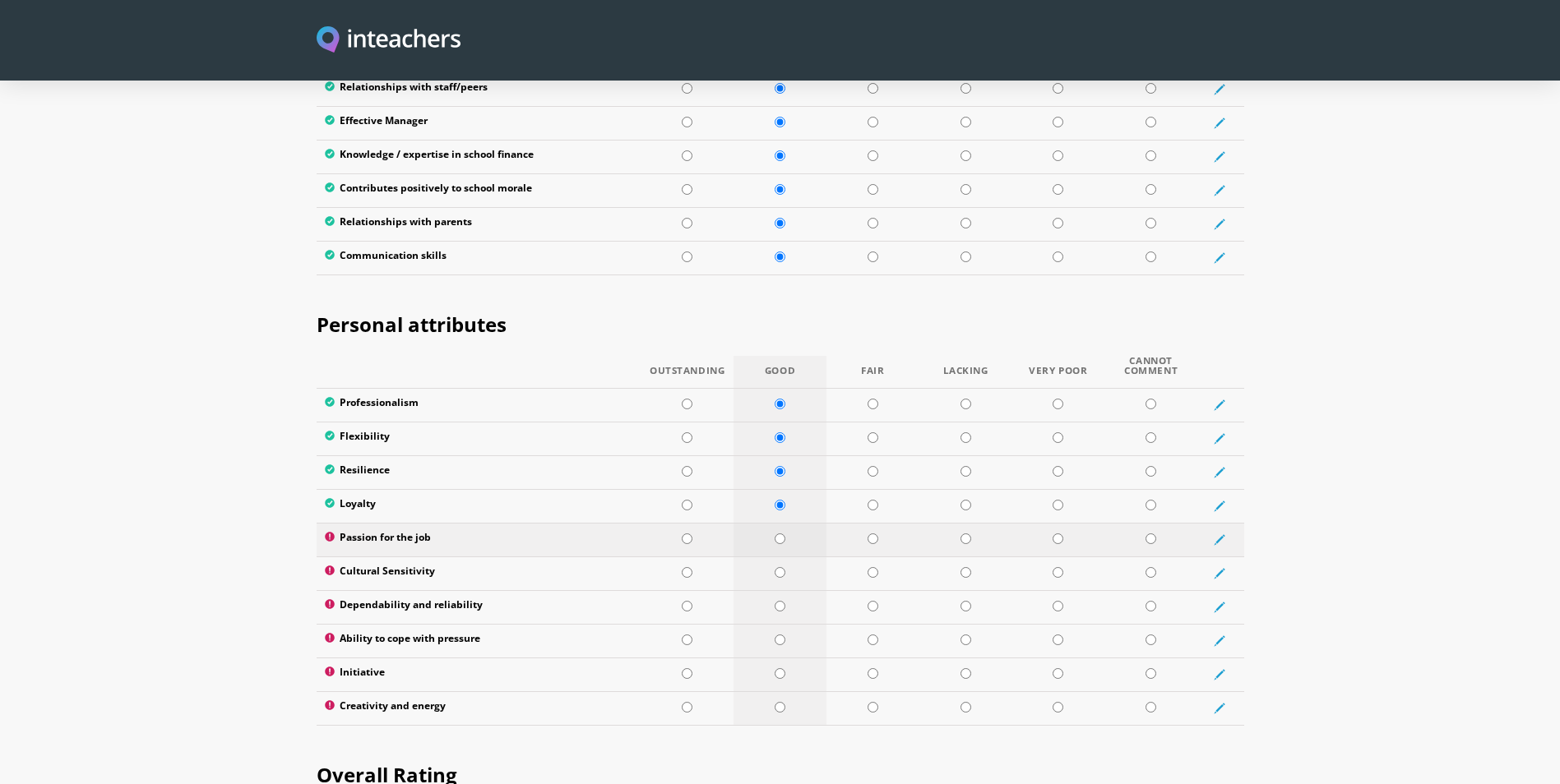
click at [778, 523] on td at bounding box center [780, 539] width 93 height 34
radio input "true"
drag, startPoint x: 778, startPoint y: 520, endPoint x: 775, endPoint y: 539, distance: 19.2
click at [778, 567] on input "radio" at bounding box center [779, 572] width 11 height 11
radio input "true"
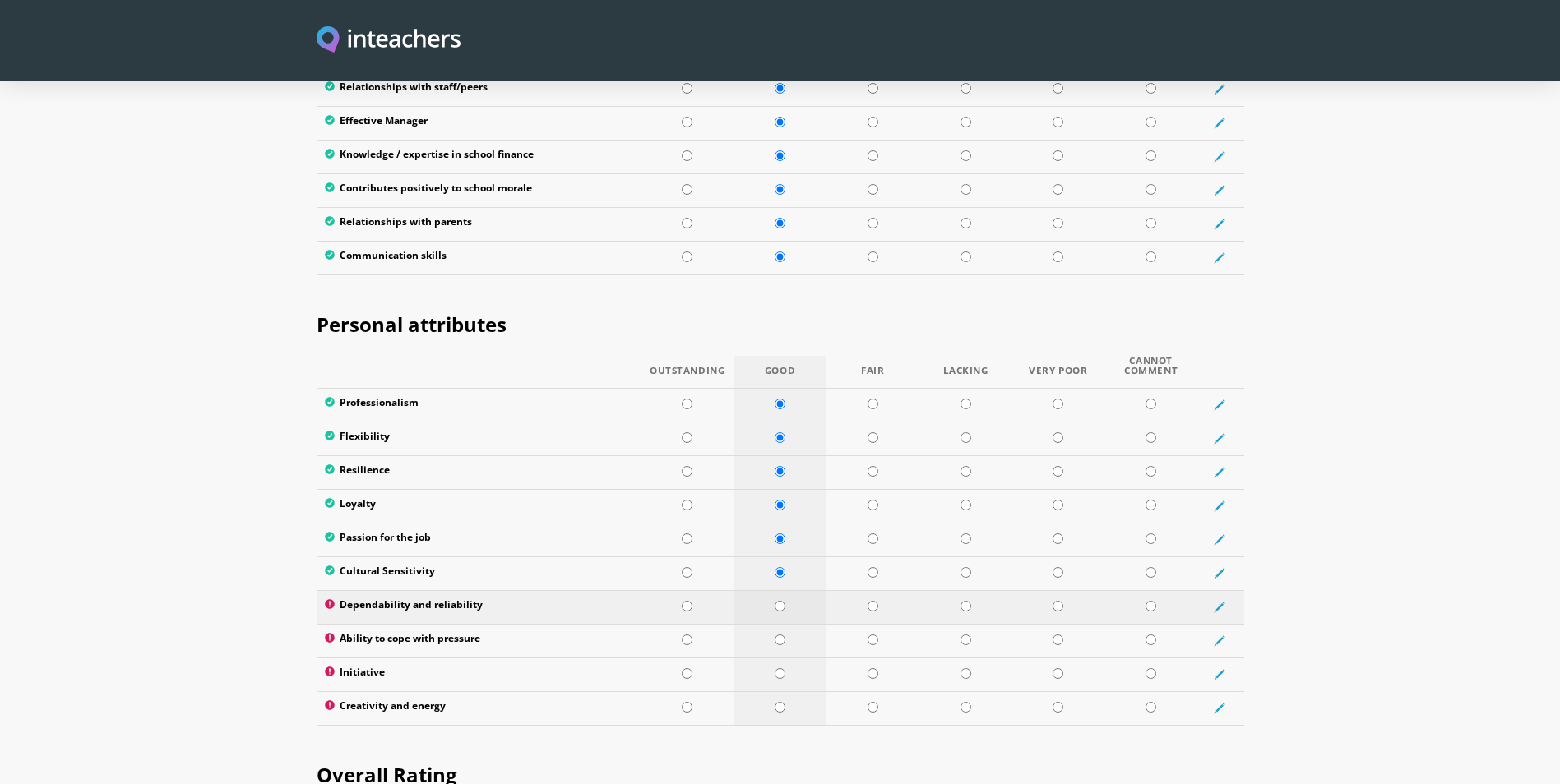
drag, startPoint x: 774, startPoint y: 546, endPoint x: 774, endPoint y: 587, distance: 41.0
click at [774, 590] on td at bounding box center [780, 606] width 93 height 34
radio input "true"
click at [774, 635] on input "radio" at bounding box center [779, 640] width 11 height 11
radio input "true"
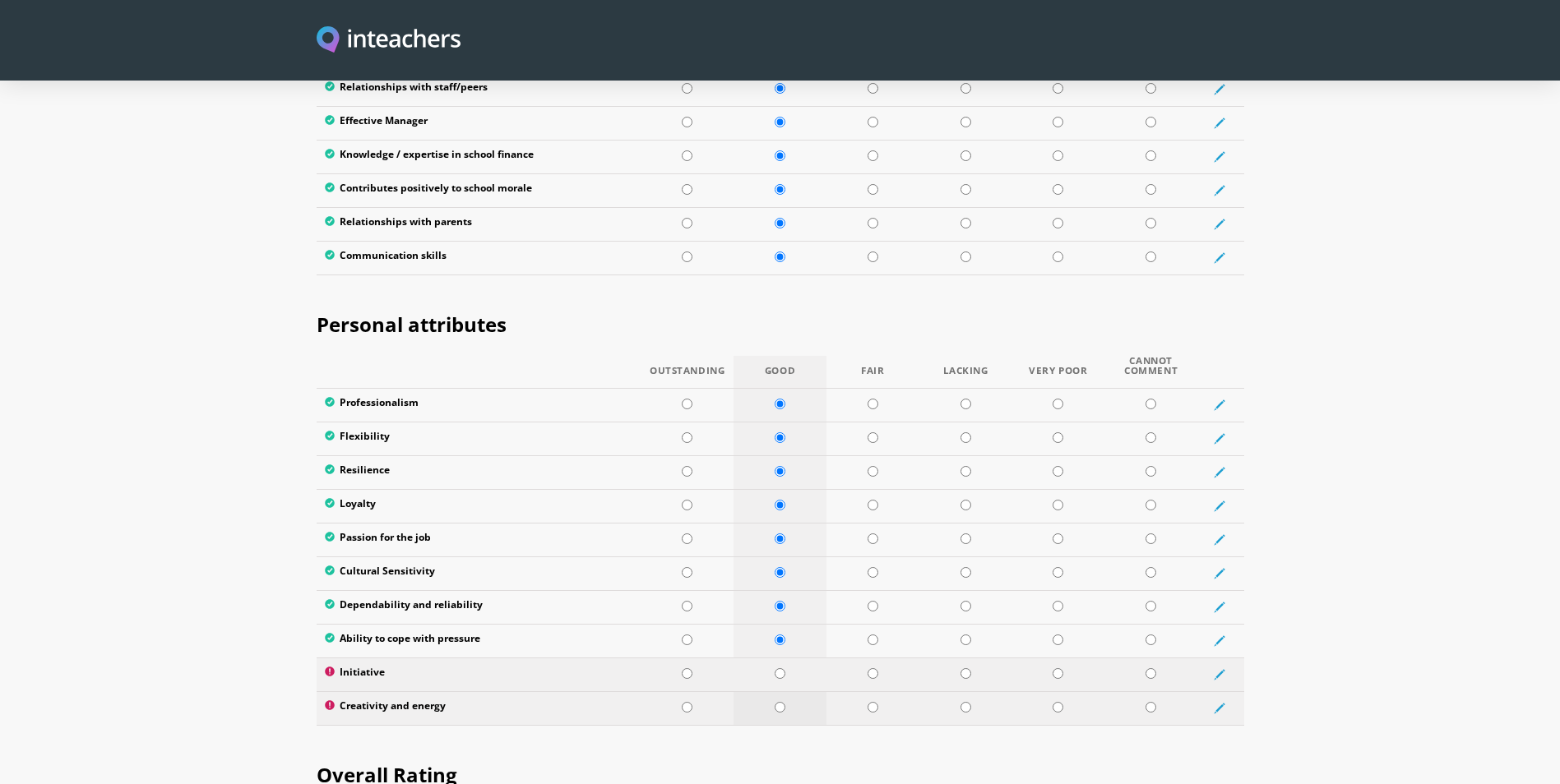
drag, startPoint x: 774, startPoint y: 628, endPoint x: 775, endPoint y: 659, distance: 31.0
click at [774, 669] on input "radio" at bounding box center [779, 674] width 11 height 11
radio input "true"
click at [775, 702] on input "radio" at bounding box center [779, 707] width 11 height 11
radio input "true"
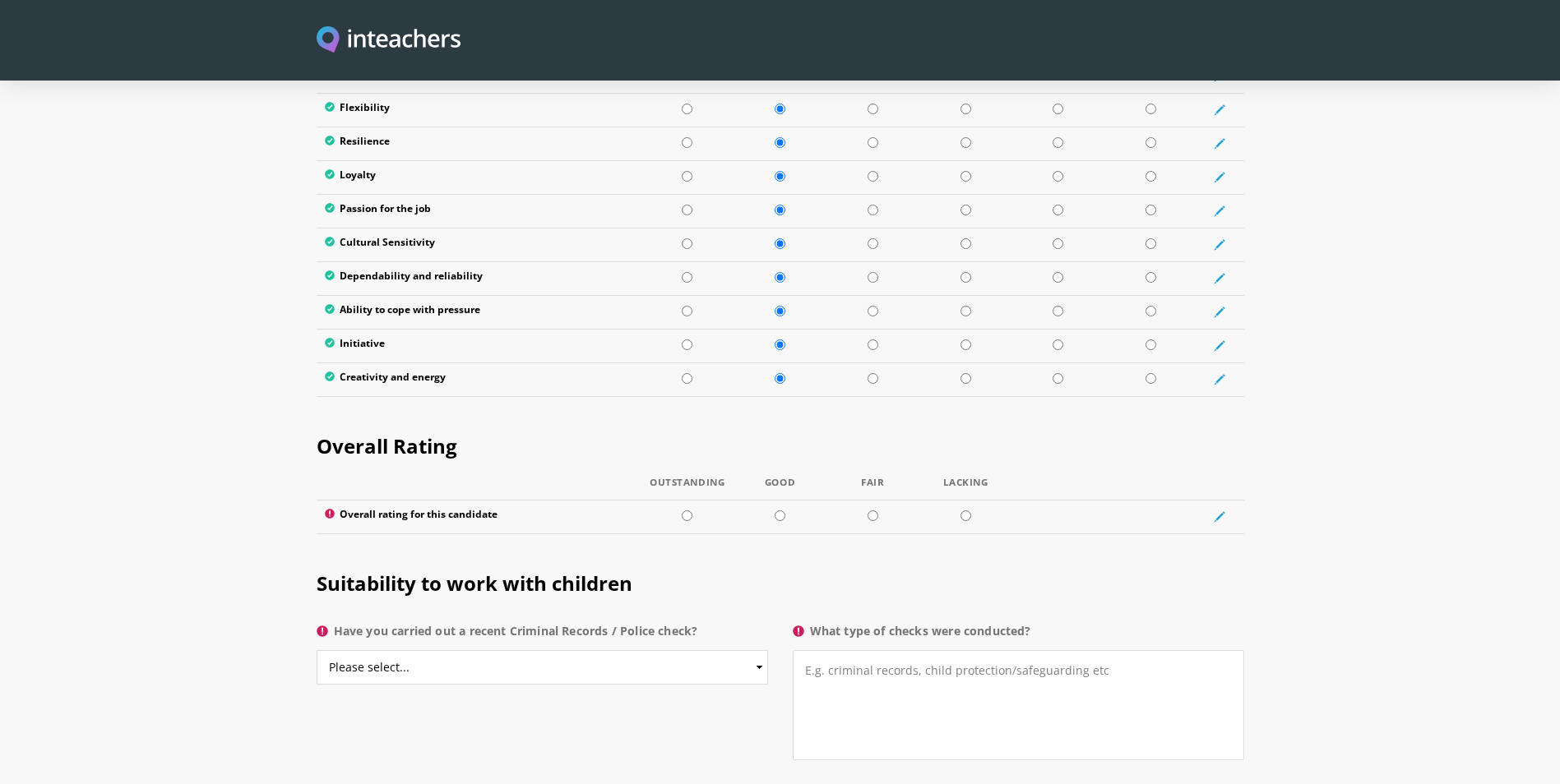
scroll to position [2959, 0]
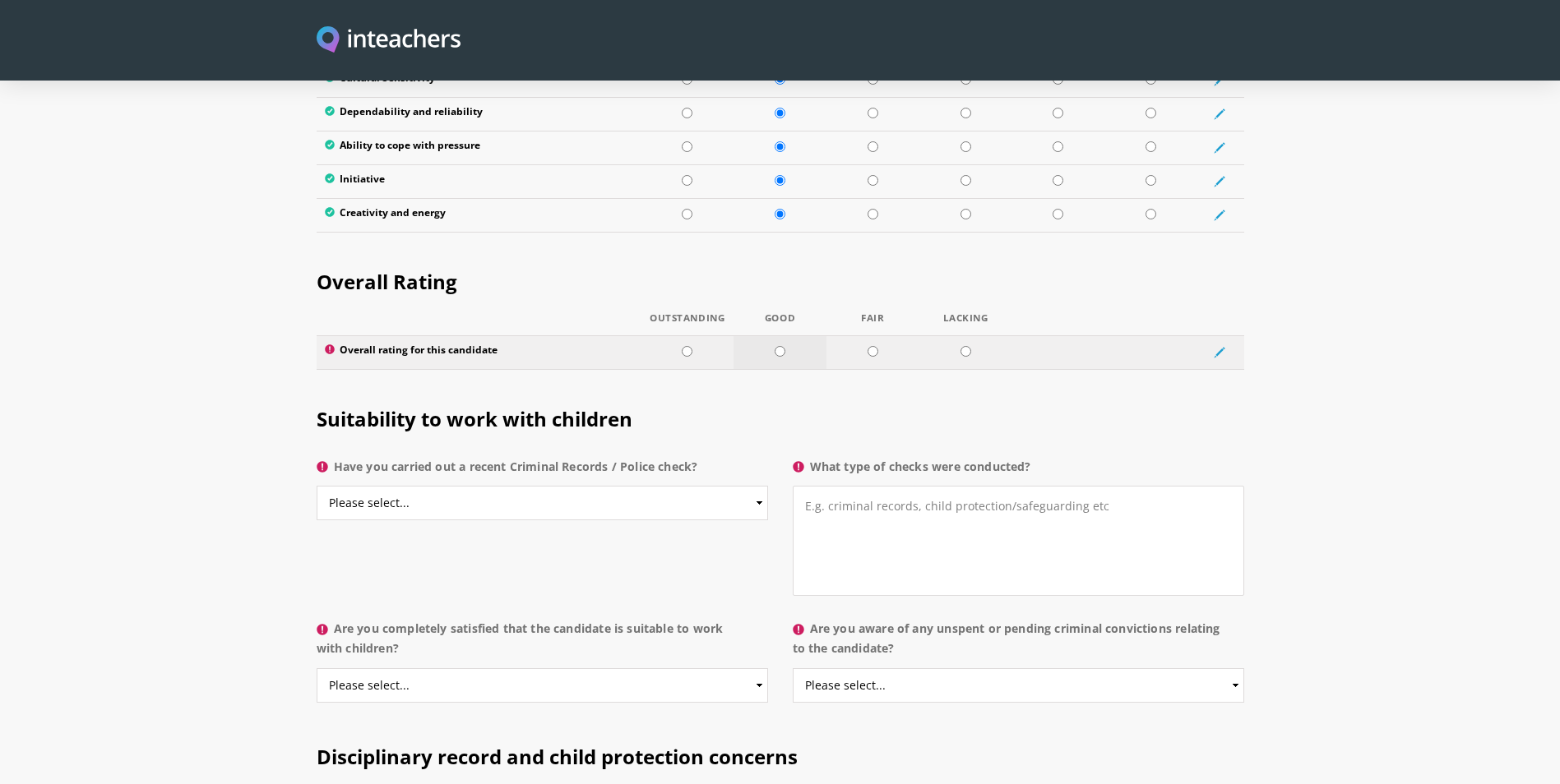
click at [782, 346] on input "radio" at bounding box center [779, 351] width 11 height 11
radio input "true"
click at [436, 486] on select "Please select... Yes No Do not know" at bounding box center [542, 504] width 451 height 35
select select "Yes"
click at [316, 486] on select "Please select... Yes No Do not know" at bounding box center [542, 504] width 451 height 35
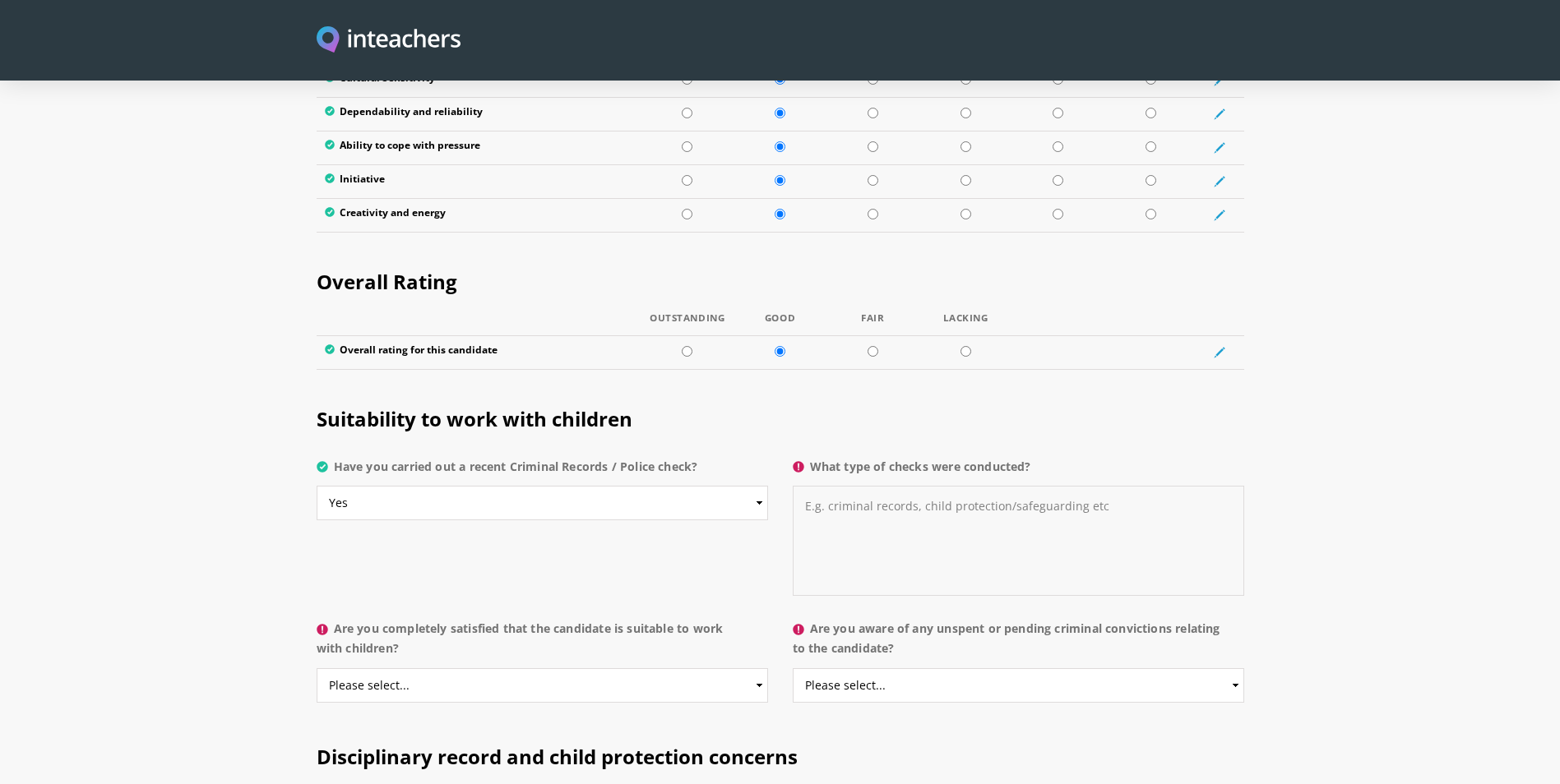
click at [925, 509] on textarea "What type of checks were conducted?" at bounding box center [1018, 541] width 451 height 110
paste textarea "Online training and criminal record check"
type textarea "Online training and criminal record check"
click at [542, 669] on select "Please select... Yes No Do not know" at bounding box center [542, 686] width 451 height 35
select select "Yes"
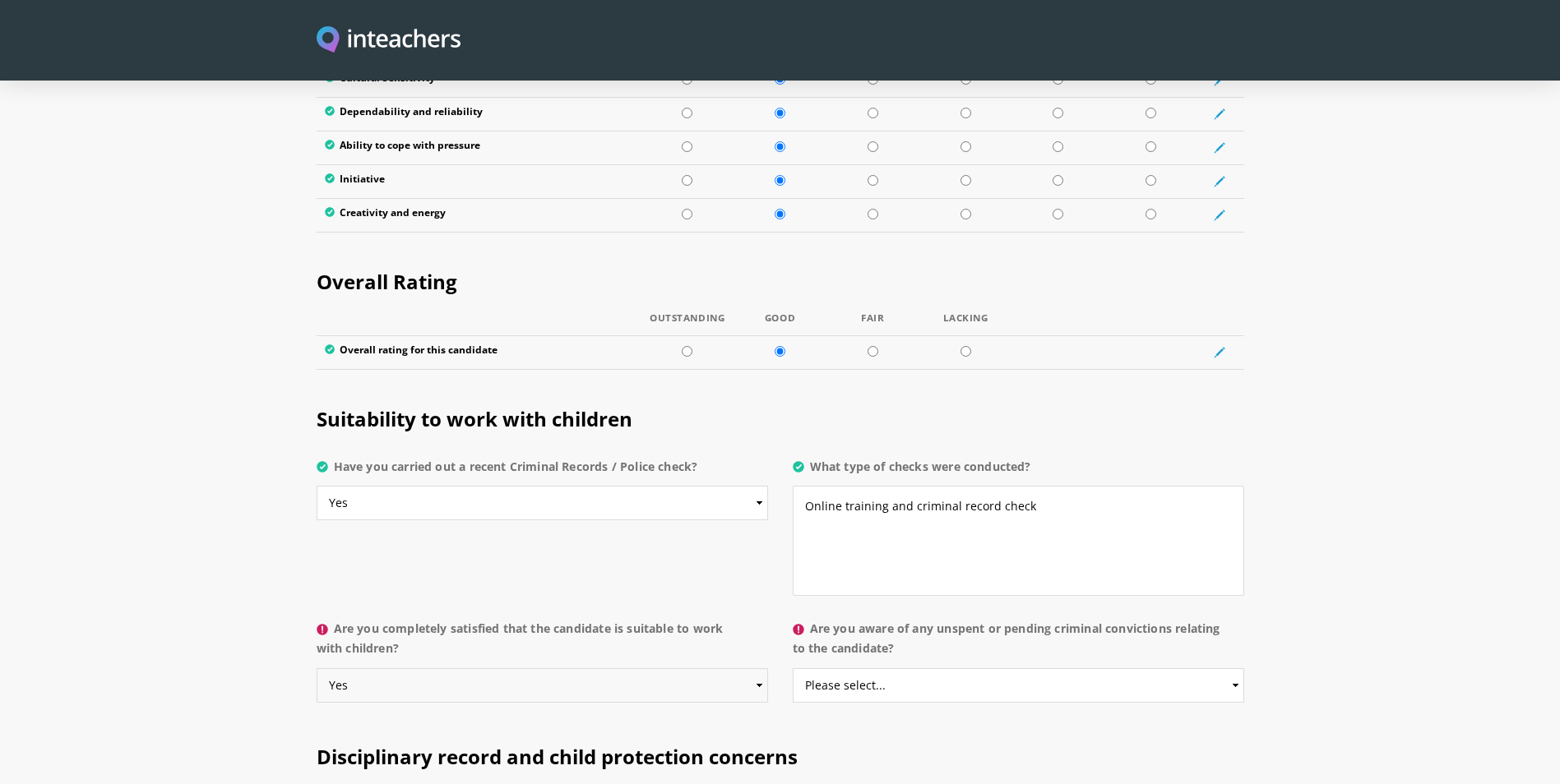
click at [316, 669] on select "Please select... Yes No Do not know" at bounding box center [542, 686] width 451 height 35
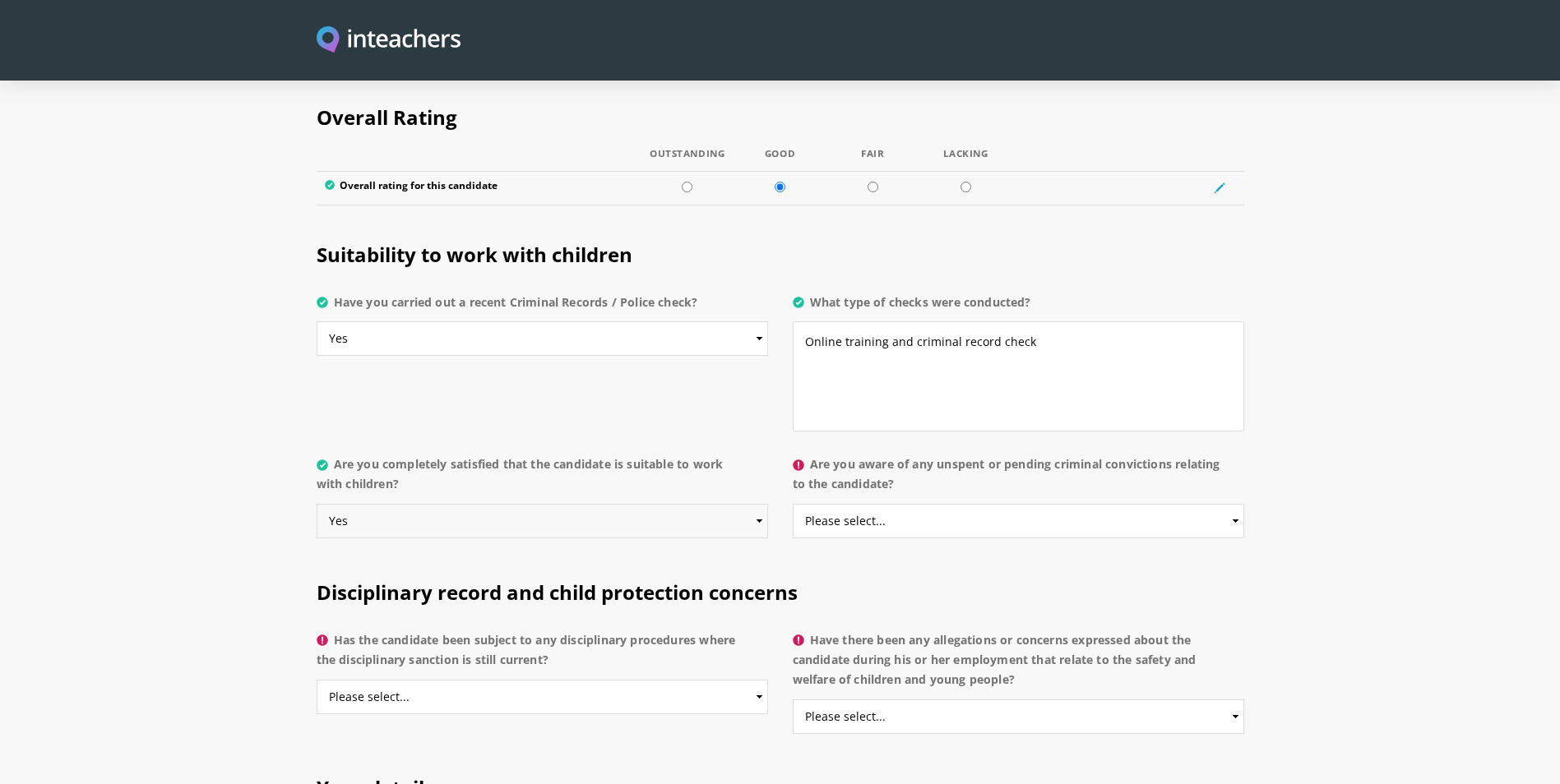
scroll to position [3288, 0]
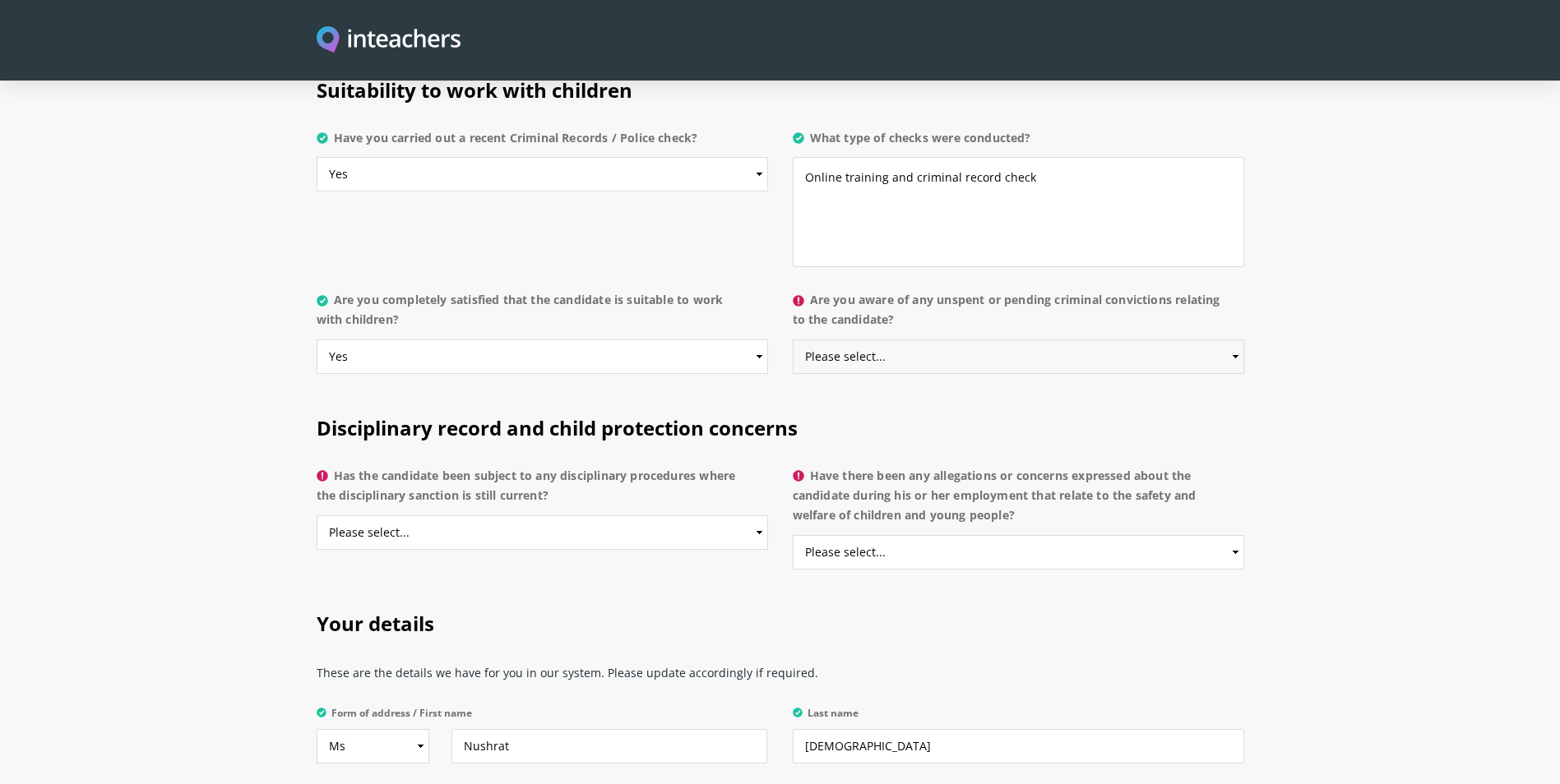
click at [851, 339] on select "Please select... Yes No Do not know" at bounding box center [1018, 357] width 451 height 35
select select "No"
click at [792, 339] on select "Please select... Yes No Do not know" at bounding box center [1018, 357] width 451 height 35
click at [458, 515] on select "Please select... Yes No Do not know" at bounding box center [542, 533] width 451 height 35
select select "No"
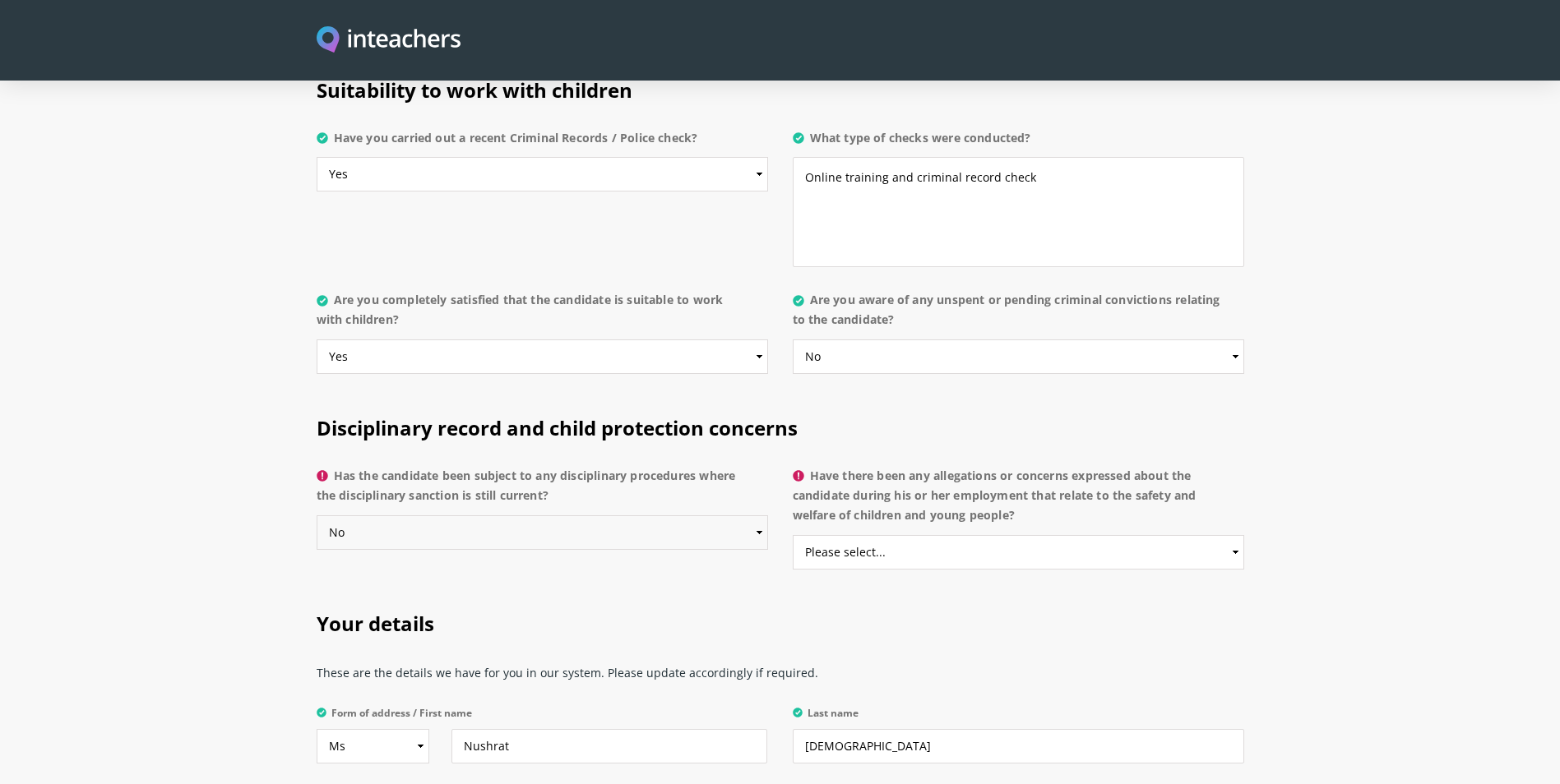
click at [316, 515] on select "Please select... Yes No Do not know" at bounding box center [542, 533] width 451 height 35
click at [933, 535] on select "Please select... Yes No Do not know" at bounding box center [1018, 553] width 451 height 35
select select "No"
click at [792, 535] on select "Please select... Yes No Do not know" at bounding box center [1018, 553] width 451 height 35
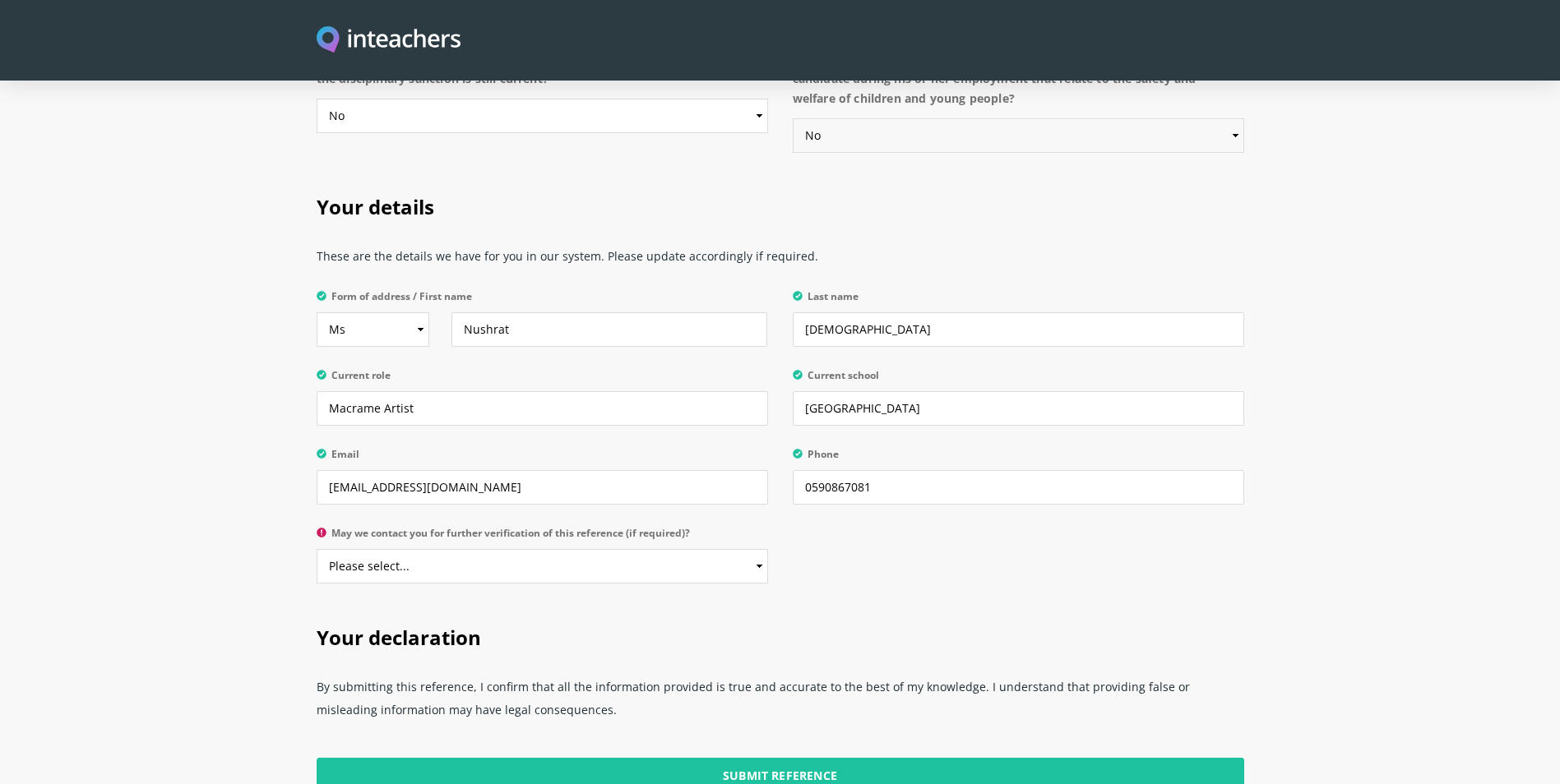
scroll to position [3781, 0]
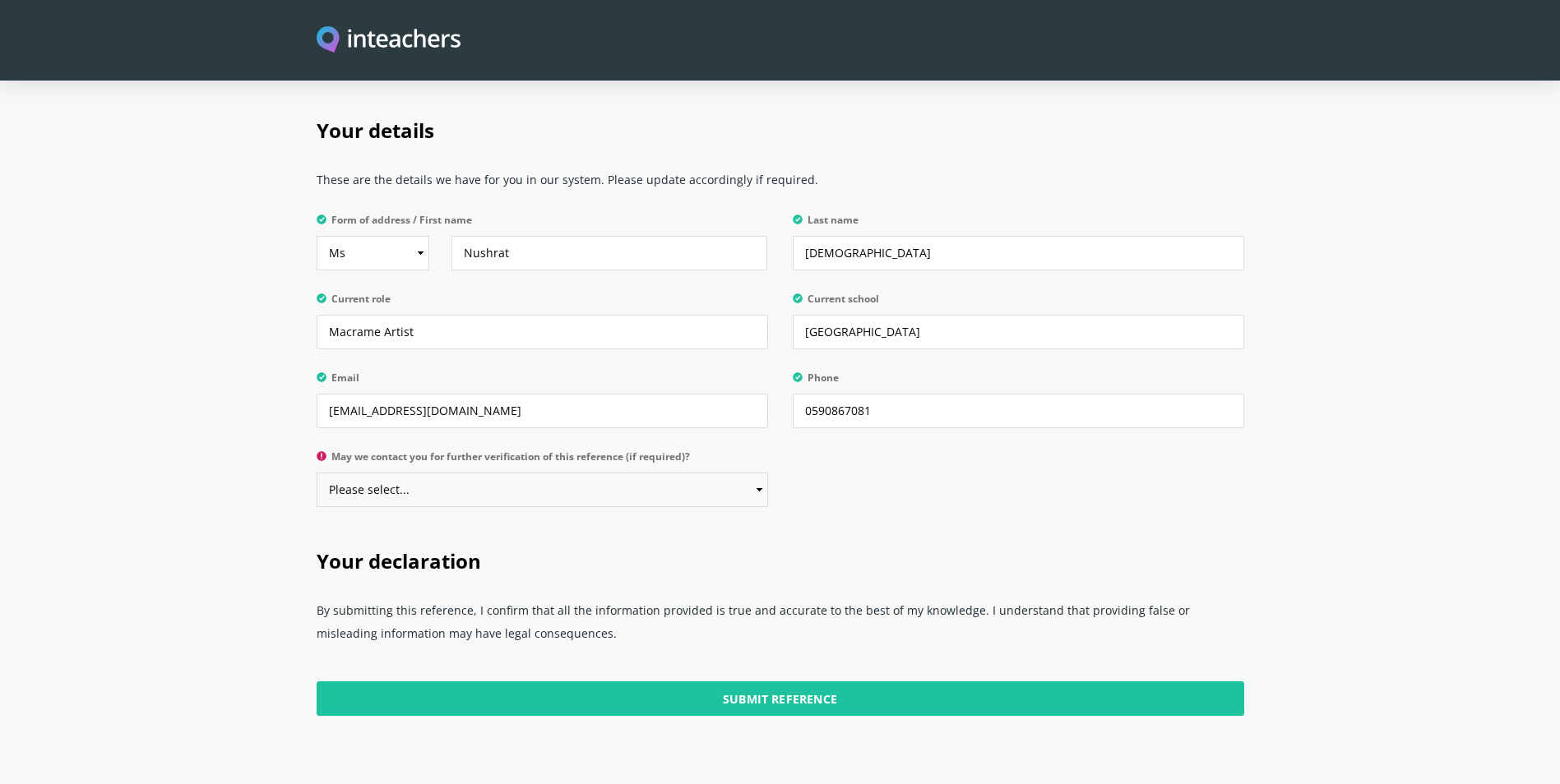
click at [446, 473] on select "Please select... Yes No" at bounding box center [542, 490] width 451 height 35
select select "Yes"
click at [316, 473] on select "Please select... Yes No" at bounding box center [542, 490] width 451 height 35
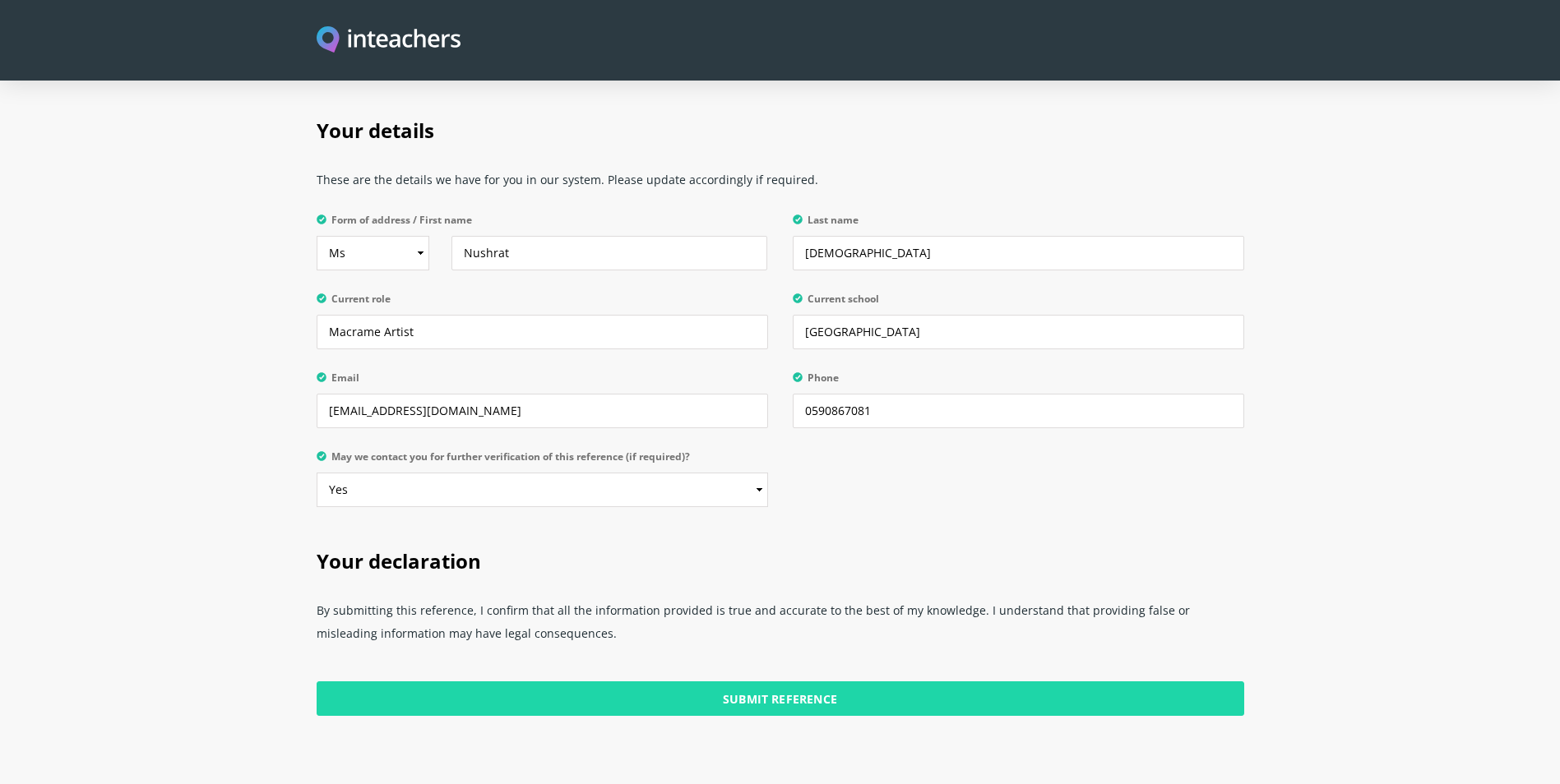
click at [758, 681] on input "Submit Reference" at bounding box center [780, 699] width 928 height 35
